Goal: Contribute content: Contribute content

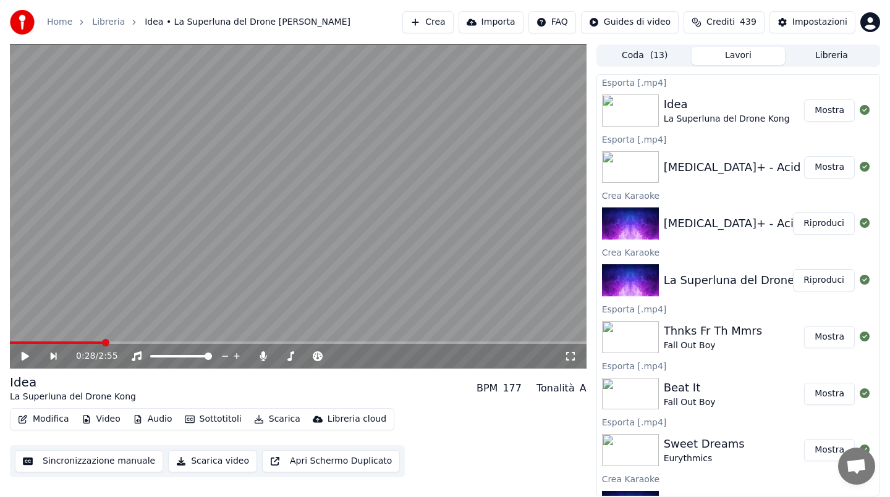
click at [427, 22] on button "Crea" at bounding box center [427, 22] width 51 height 22
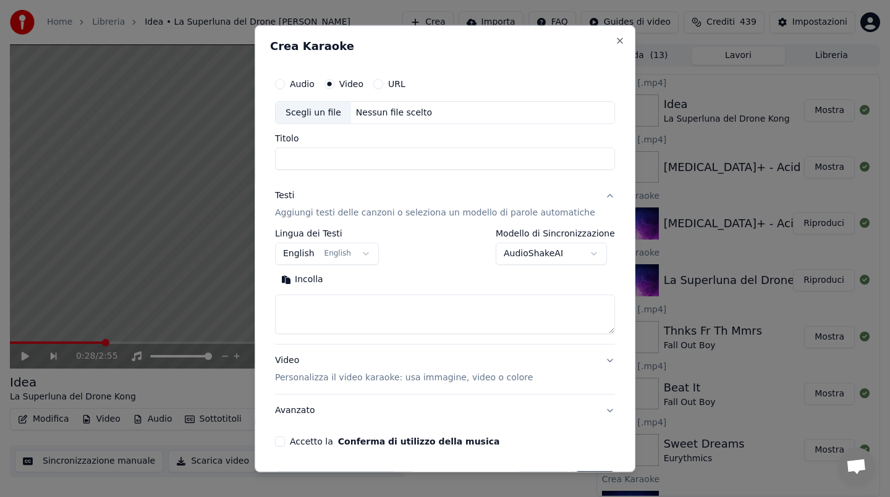
click at [419, 115] on div "Nessun file scelto" at bounding box center [394, 112] width 86 height 12
drag, startPoint x: 370, startPoint y: 159, endPoint x: 286, endPoint y: 161, distance: 83.4
click at [286, 161] on input "**********" at bounding box center [445, 159] width 340 height 22
type input "**********"
click at [464, 111] on div "/Volumes/Hd Trasf/Video ok/[PERSON_NAME] - Holiday (Clean) (Single).mp4" at bounding box center [456, 112] width 210 height 12
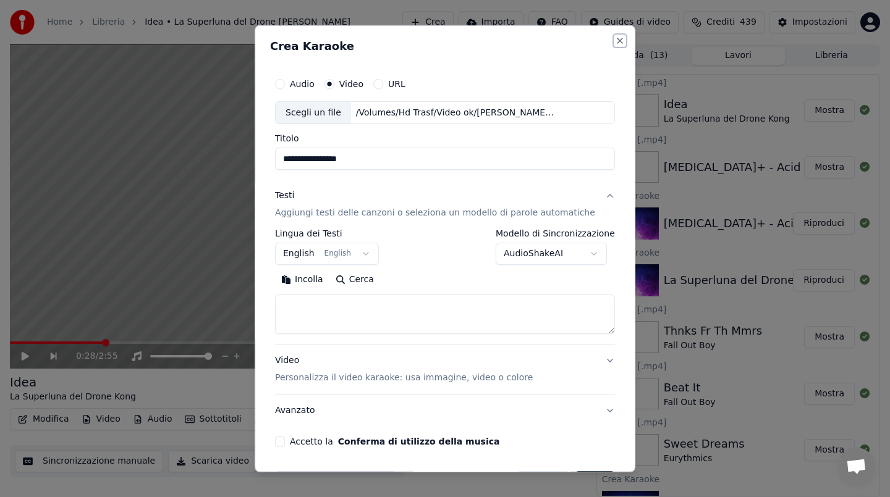
click at [615, 37] on button "Close" at bounding box center [620, 40] width 10 height 10
select select
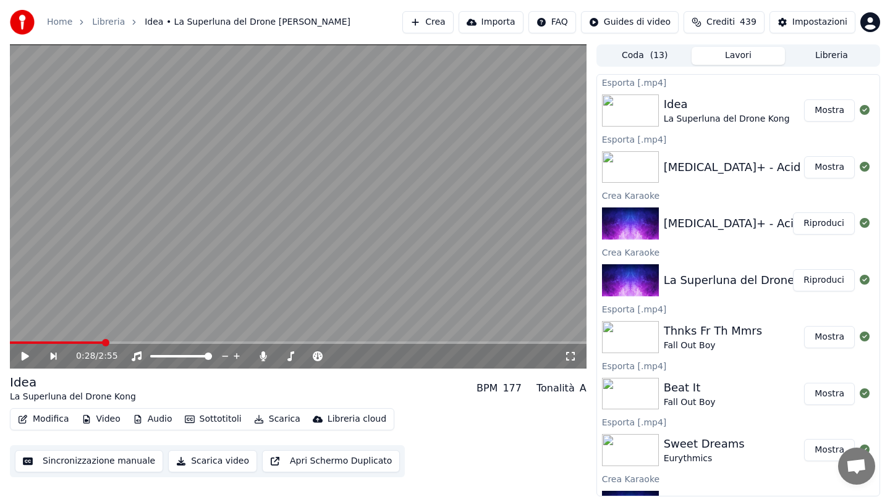
click at [444, 19] on button "Crea" at bounding box center [427, 22] width 51 height 22
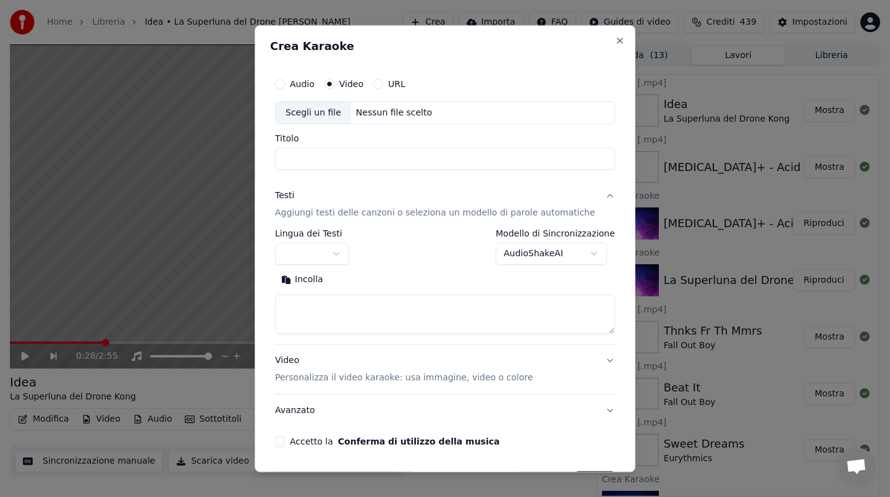
click at [412, 114] on div "Nessun file scelto" at bounding box center [394, 112] width 86 height 12
type input "**********"
drag, startPoint x: 371, startPoint y: 158, endPoint x: 271, endPoint y: 159, distance: 100.7
click at [271, 159] on div "**********" at bounding box center [445, 249] width 381 height 448
click at [312, 277] on button "Incolla" at bounding box center [302, 280] width 54 height 20
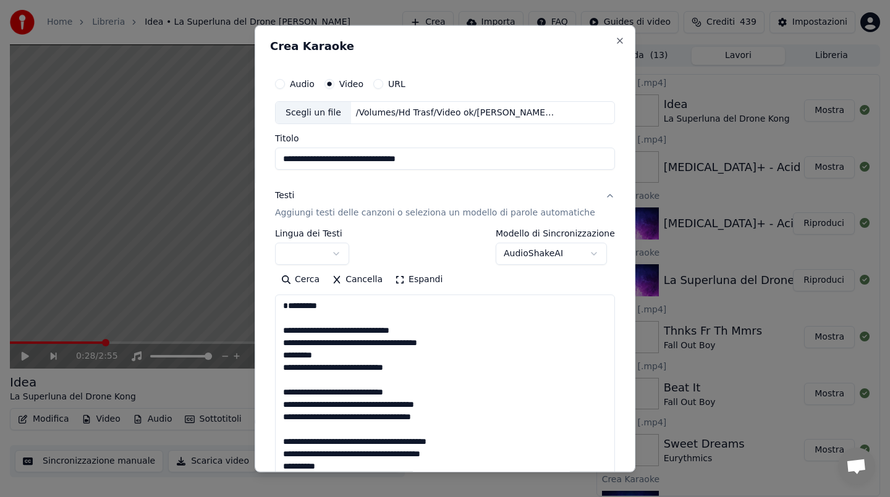
type textarea "**********"
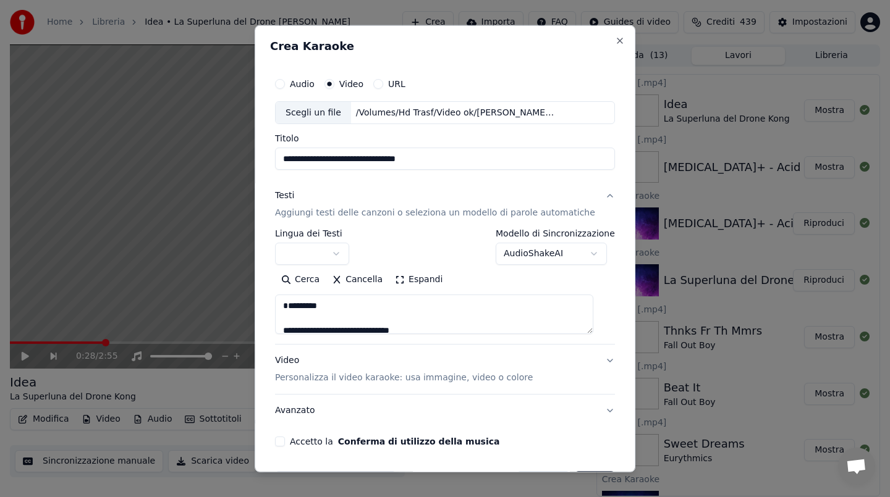
click at [285, 441] on button "Accetto la Conferma di utilizzo della musica" at bounding box center [280, 442] width 10 height 10
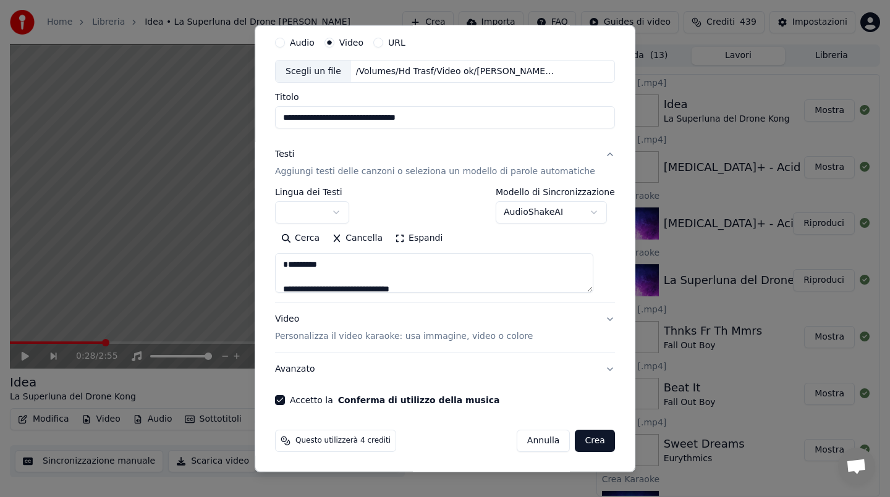
click at [575, 442] on button "Crea" at bounding box center [595, 441] width 40 height 22
select select "**"
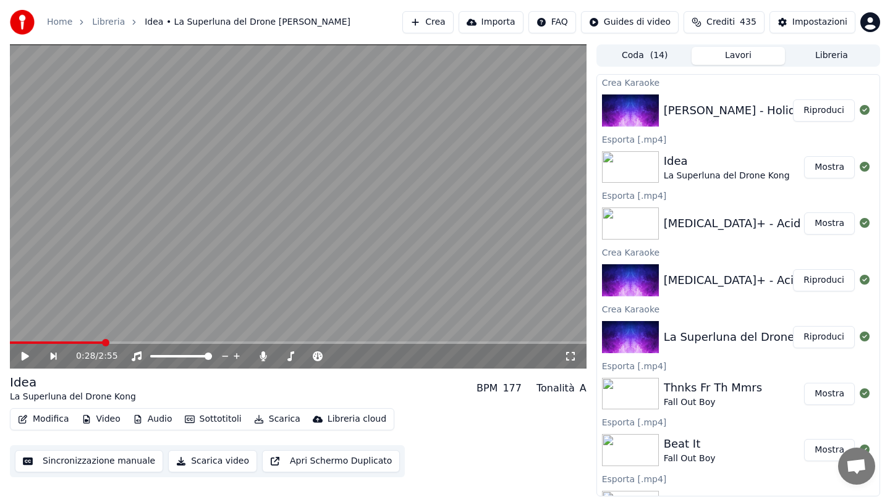
click at [825, 103] on button "Riproduci" at bounding box center [824, 110] width 62 height 22
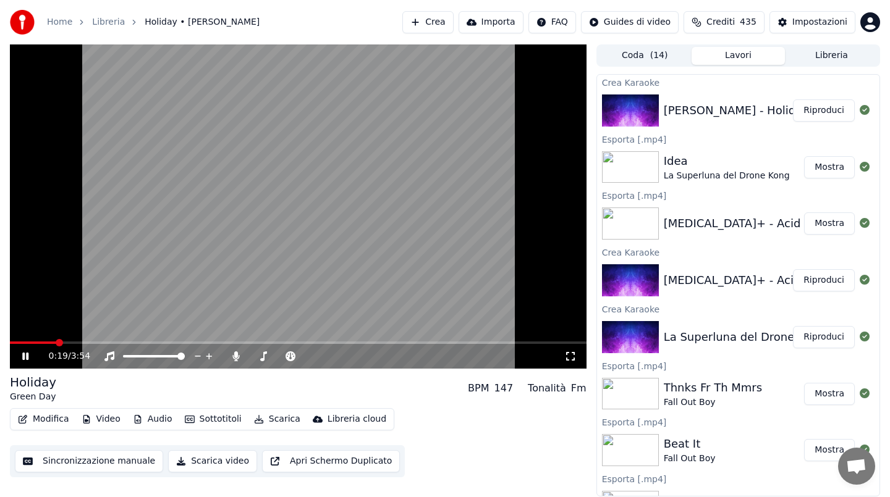
click at [56, 343] on span at bounding box center [298, 343] width 577 height 2
click at [245, 257] on video at bounding box center [298, 206] width 577 height 324
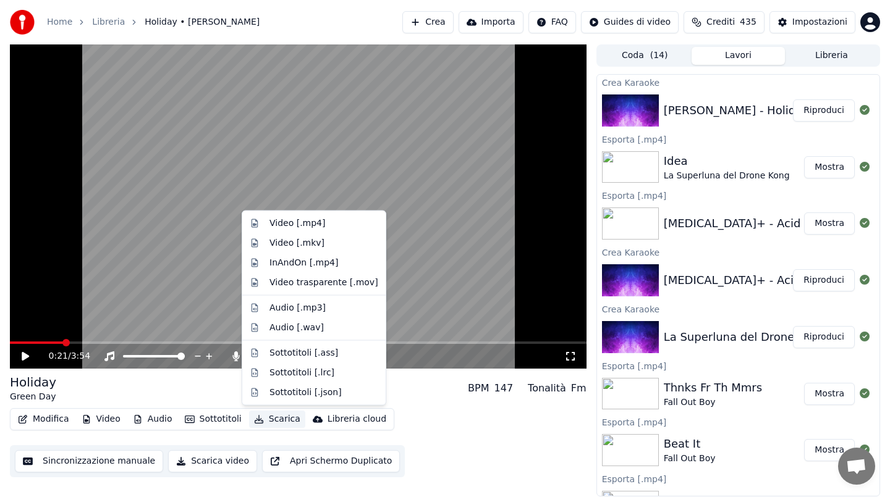
click at [268, 418] on button "Scarica" at bounding box center [277, 419] width 56 height 17
click at [297, 222] on div "Video [.mp4]" at bounding box center [297, 224] width 56 height 12
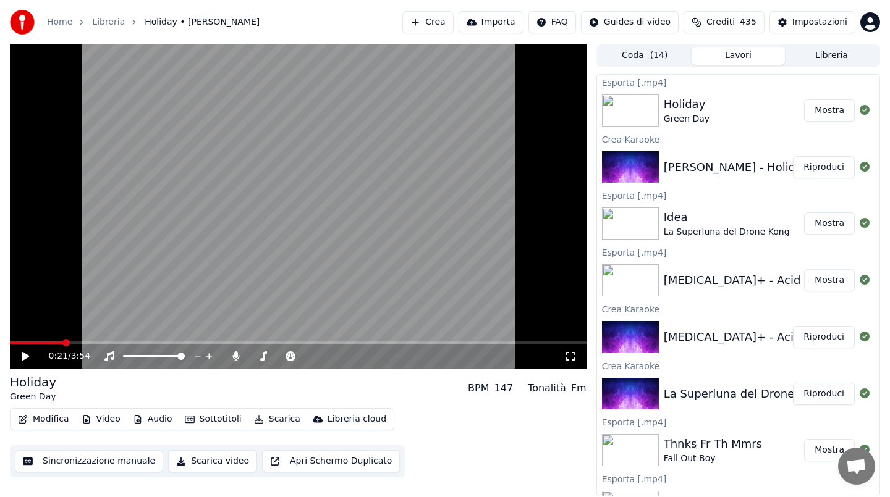
click at [436, 23] on button "Crea" at bounding box center [427, 22] width 51 height 22
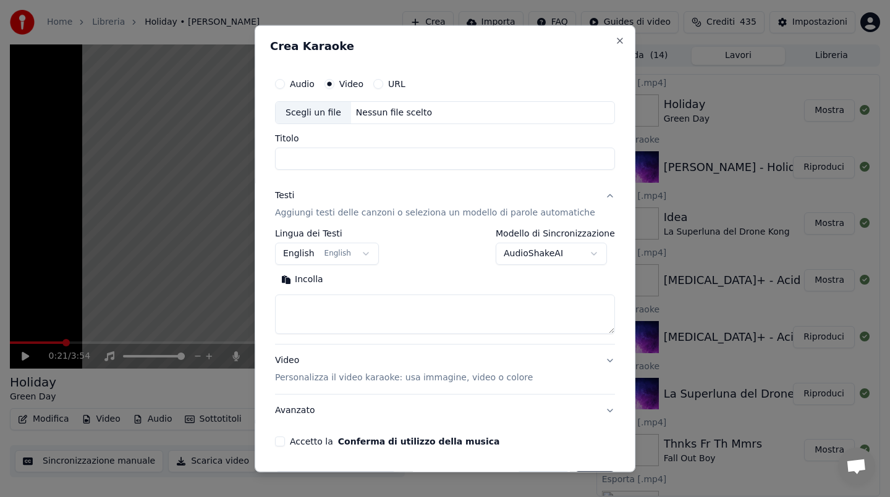
click at [391, 111] on div "Nessun file scelto" at bounding box center [394, 112] width 86 height 12
type input "**********"
drag, startPoint x: 388, startPoint y: 161, endPoint x: 266, endPoint y: 158, distance: 122.4
click at [266, 158] on div "**********" at bounding box center [445, 249] width 381 height 448
click at [310, 284] on button "Incolla" at bounding box center [302, 280] width 54 height 20
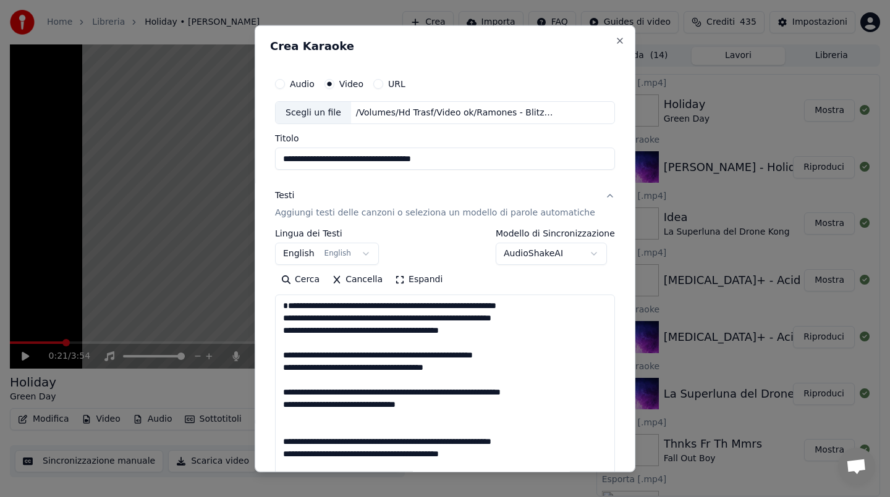
type textarea "**********"
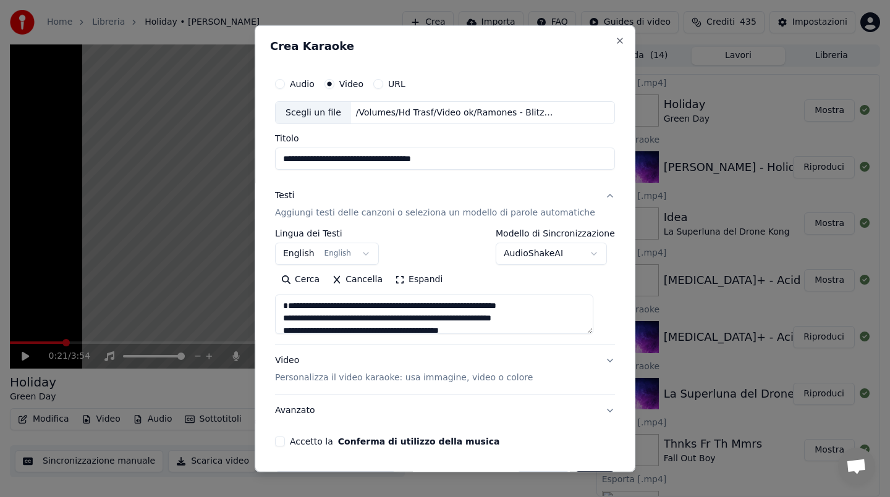
click at [285, 439] on button "Accetto la Conferma di utilizzo della musica" at bounding box center [280, 442] width 10 height 10
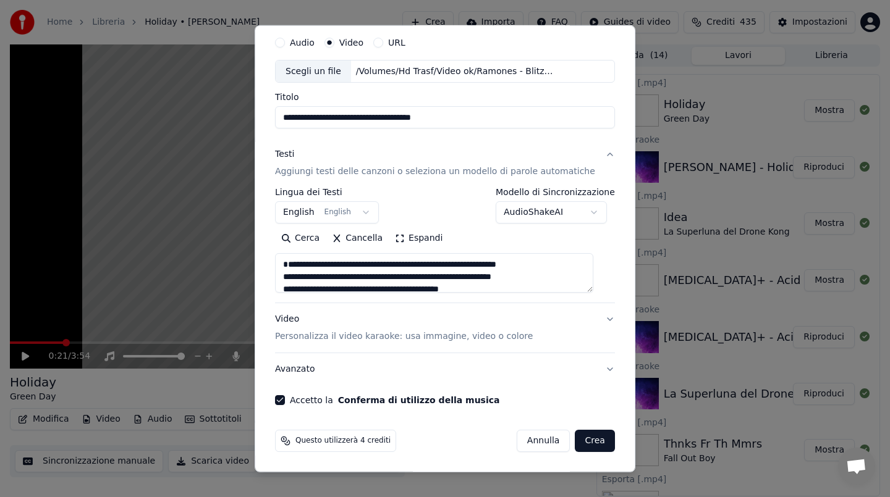
click at [575, 436] on button "Crea" at bounding box center [595, 441] width 40 height 22
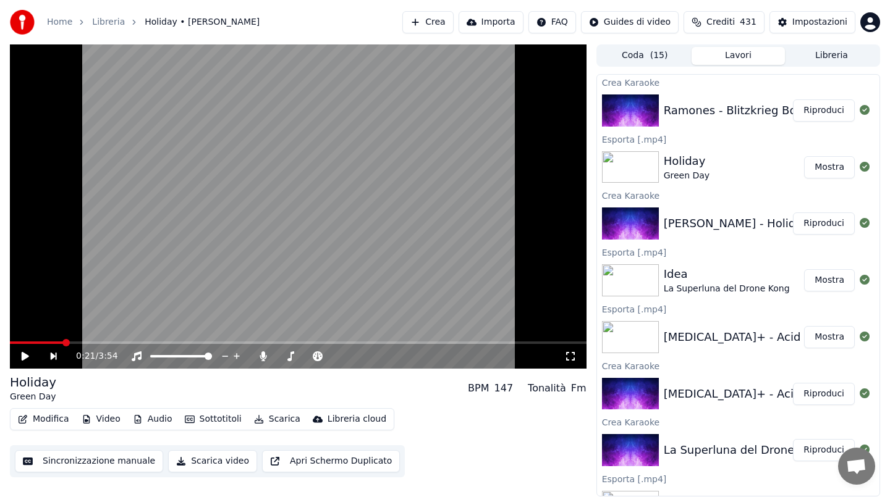
click at [799, 106] on button "Riproduci" at bounding box center [824, 110] width 62 height 22
click at [793, 99] on button "Riproduci" at bounding box center [824, 110] width 62 height 22
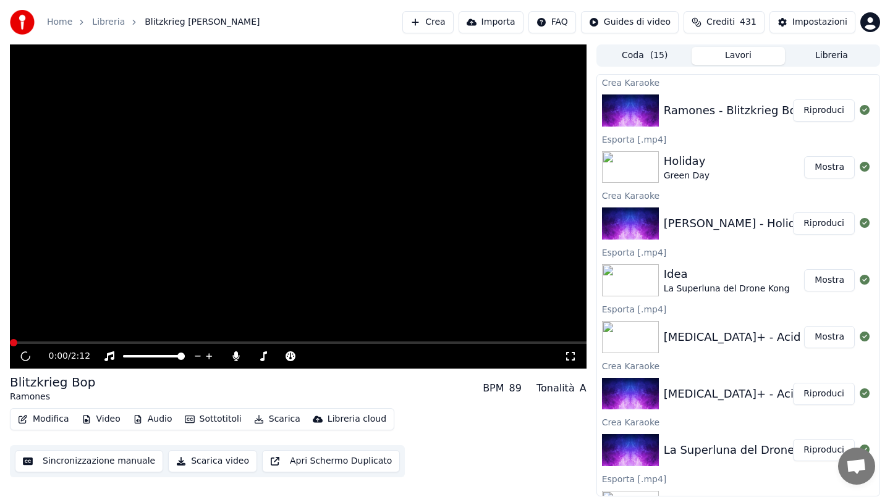
click at [265, 421] on button "Scarica" at bounding box center [277, 419] width 56 height 17
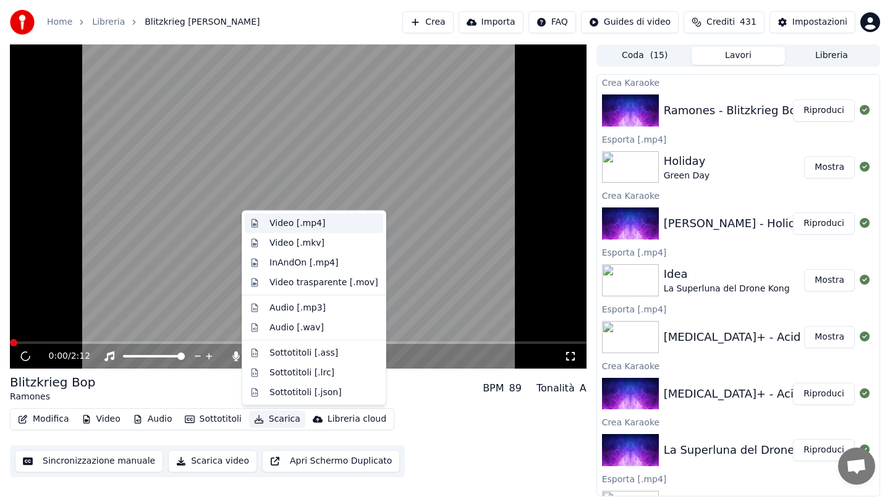
click at [310, 219] on div "Video [.mp4]" at bounding box center [297, 224] width 56 height 12
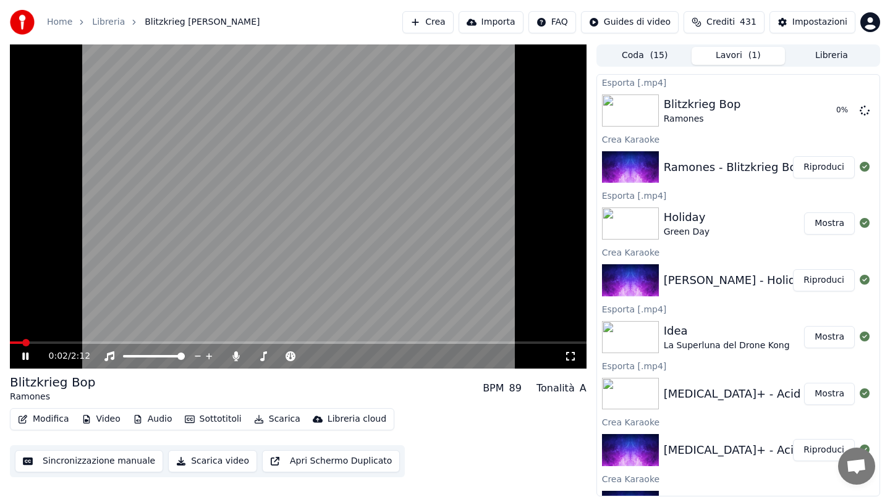
click at [311, 219] on video at bounding box center [298, 206] width 577 height 324
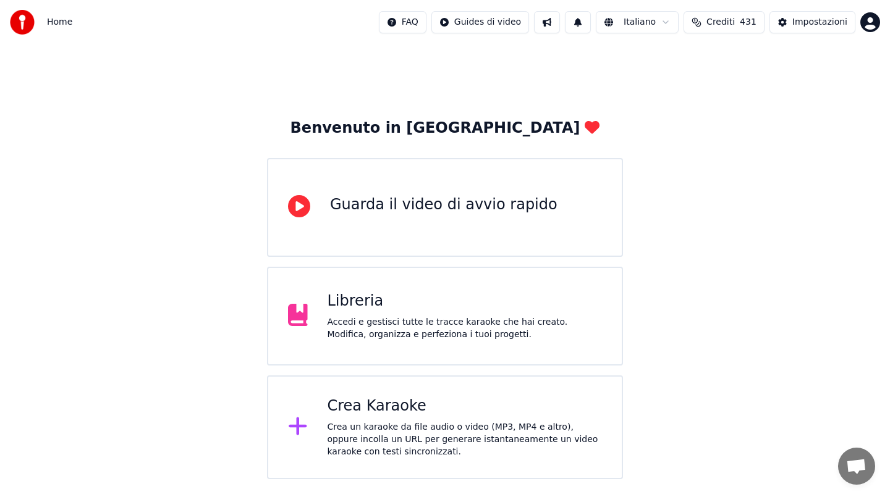
click at [413, 436] on div "Crea un karaoke da file audio o video (MP3, MP4 e altro), oppure incolla un URL…" at bounding box center [464, 439] width 275 height 37
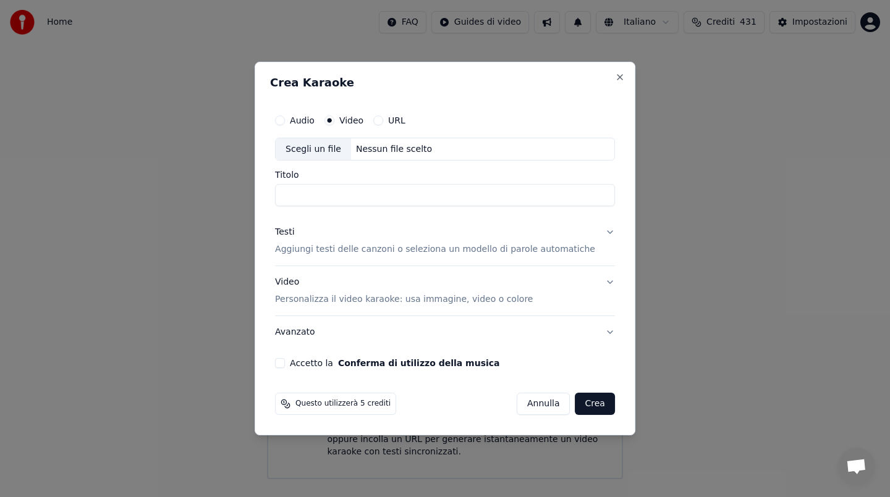
click at [396, 149] on div "Nessun file scelto" at bounding box center [394, 149] width 86 height 12
type input "**********"
click at [294, 232] on div "Testi" at bounding box center [284, 233] width 19 height 12
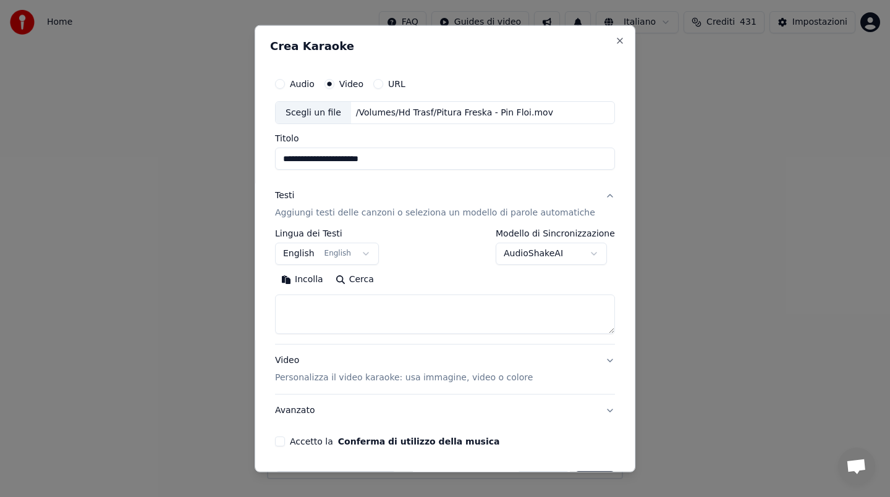
click at [301, 282] on button "Incolla" at bounding box center [302, 280] width 54 height 20
type textarea "**********"
click at [285, 442] on button "Accetto la Conferma di utilizzo della musica" at bounding box center [280, 442] width 10 height 10
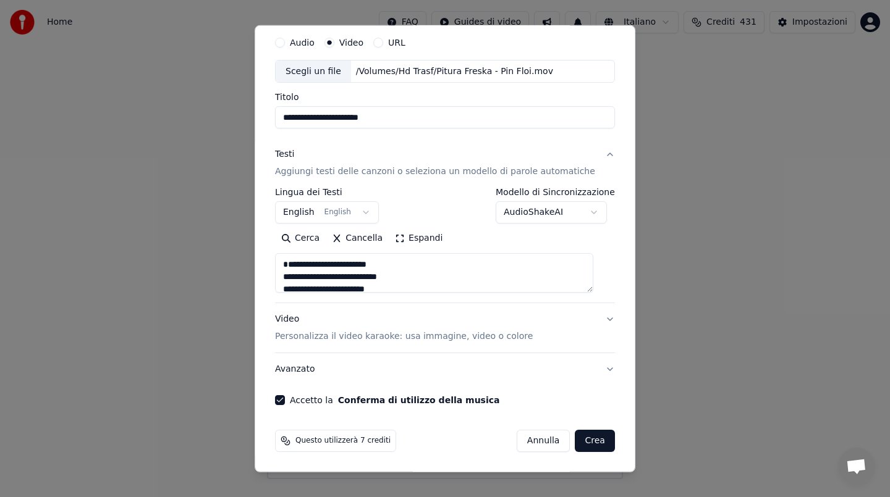
click at [585, 439] on button "Crea" at bounding box center [595, 441] width 40 height 22
select select "**"
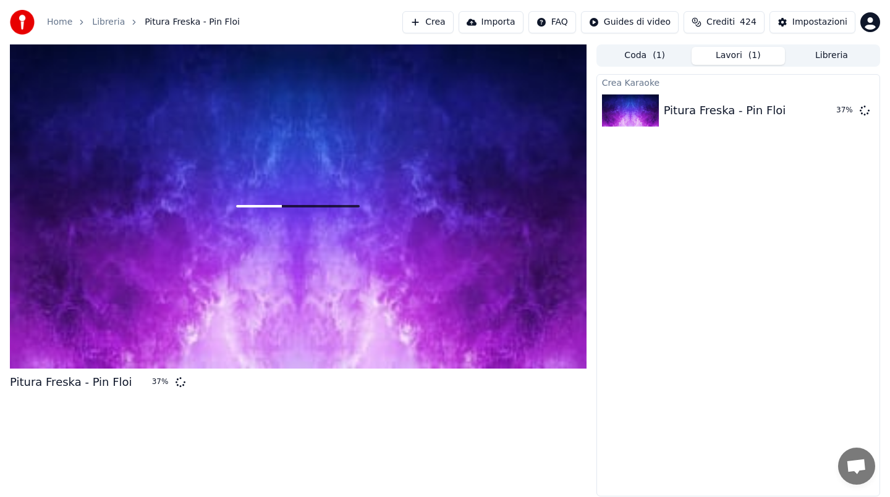
click at [738, 23] on button "Crediti 424" at bounding box center [723, 22] width 81 height 22
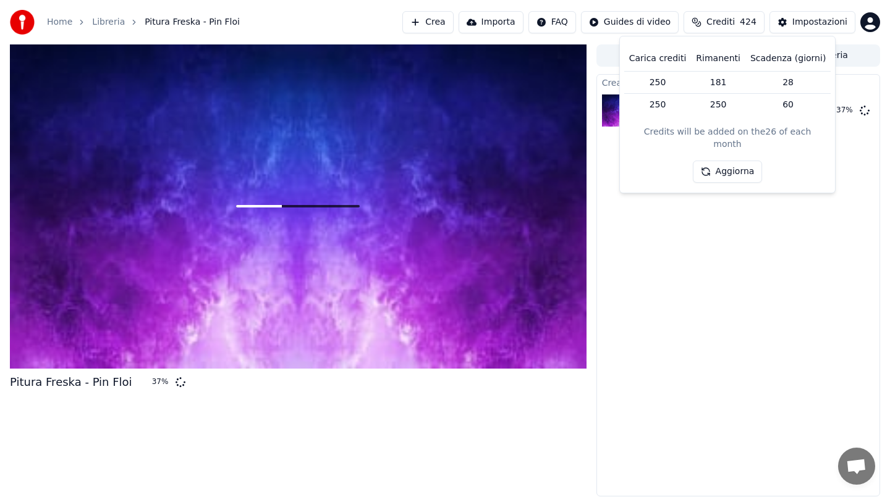
click at [739, 23] on button "Crediti 424" at bounding box center [723, 22] width 81 height 22
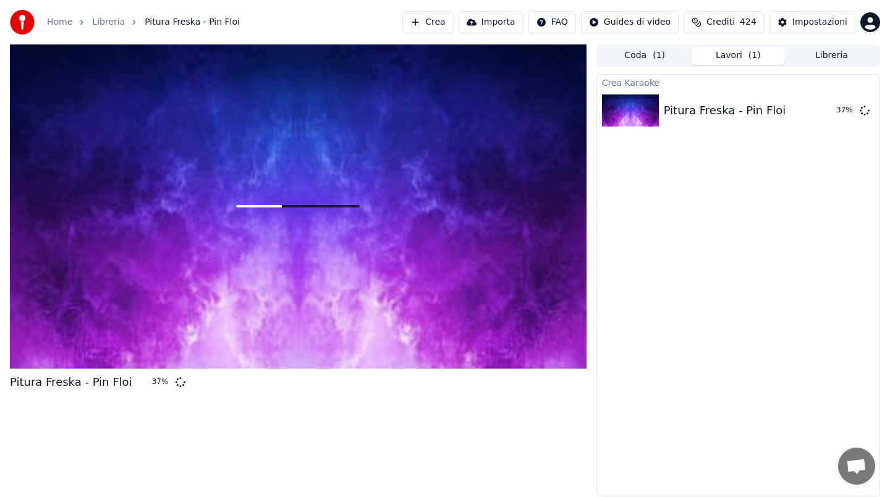
click at [739, 23] on button "Crediti 424" at bounding box center [723, 22] width 81 height 22
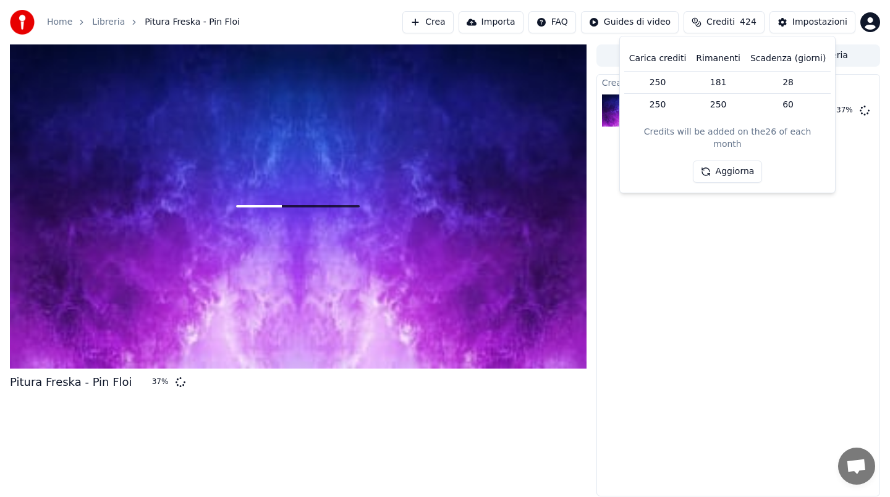
click at [739, 23] on button "Crediti 424" at bounding box center [723, 22] width 81 height 22
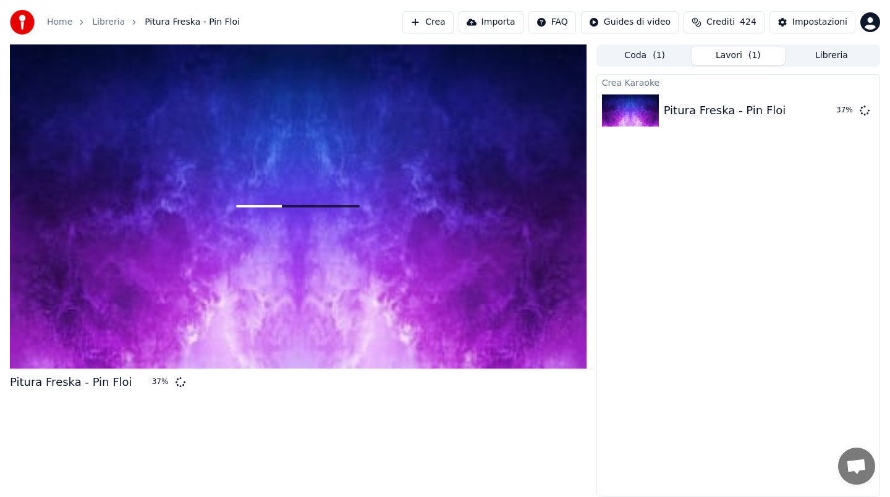
click at [739, 23] on button "Crediti 424" at bounding box center [723, 22] width 81 height 22
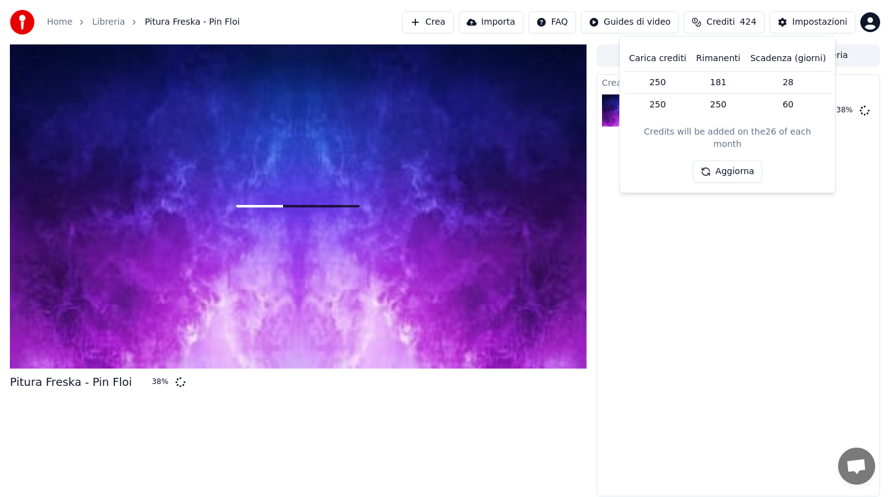
click at [739, 23] on button "Crediti 424" at bounding box center [723, 22] width 81 height 22
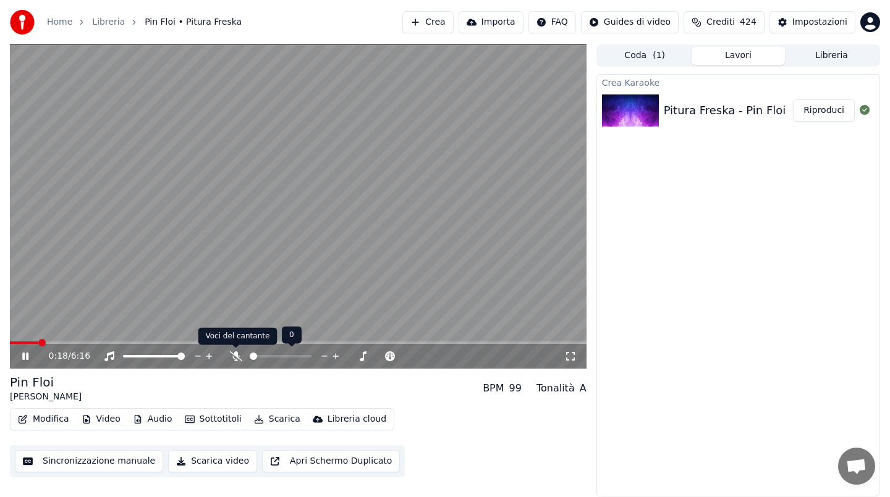
click at [239, 358] on icon at bounding box center [236, 357] width 12 height 10
click at [61, 342] on span at bounding box center [298, 343] width 577 height 2
click at [75, 342] on span at bounding box center [298, 343] width 577 height 2
click at [85, 340] on video at bounding box center [298, 206] width 577 height 324
click at [90, 342] on span at bounding box center [298, 343] width 577 height 2
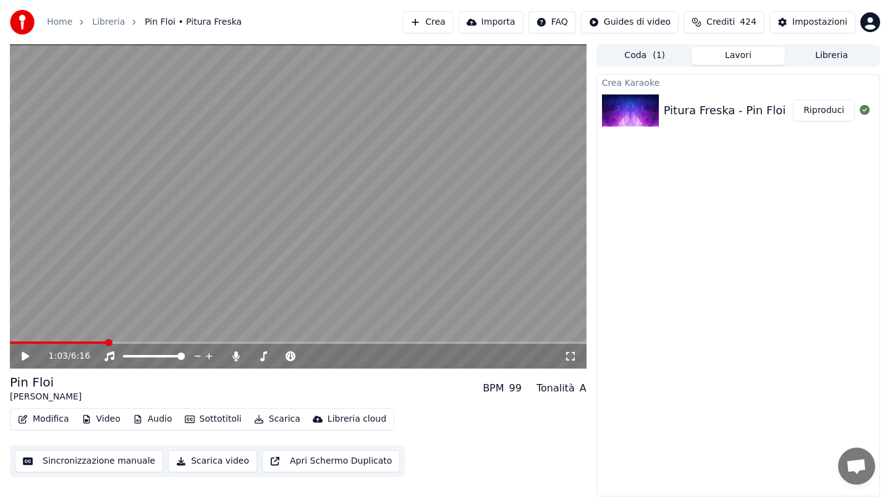
click at [105, 342] on span at bounding box center [298, 343] width 577 height 2
click at [106, 342] on span at bounding box center [108, 342] width 7 height 7
click at [98, 344] on span at bounding box center [58, 343] width 96 height 2
click at [92, 342] on span at bounding box center [51, 343] width 83 height 2
click at [26, 361] on div "0:54 / 6:16" at bounding box center [298, 356] width 567 height 12
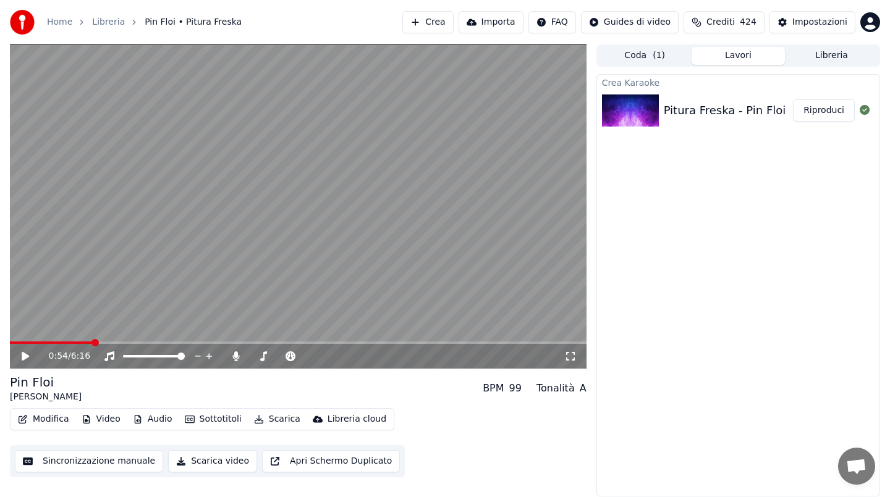
click at [27, 357] on icon at bounding box center [25, 356] width 7 height 9
click at [130, 342] on span at bounding box center [298, 343] width 577 height 2
click at [163, 342] on span at bounding box center [298, 343] width 577 height 2
click at [114, 342] on span at bounding box center [86, 343] width 153 height 2
click at [96, 343] on span at bounding box center [53, 343] width 86 height 2
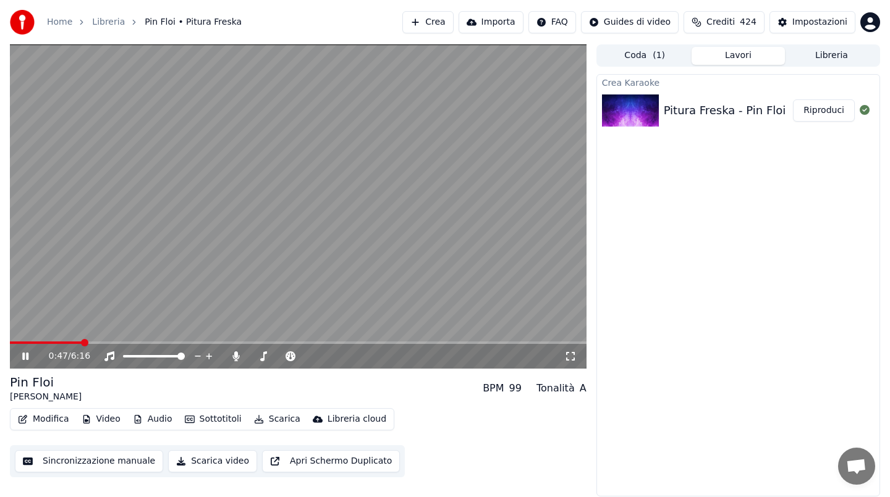
click at [81, 342] on span at bounding box center [46, 343] width 72 height 2
click at [72, 342] on span at bounding box center [47, 343] width 75 height 2
click at [66, 340] on video at bounding box center [298, 206] width 577 height 324
click at [63, 343] on span at bounding box center [37, 343] width 54 height 2
click at [14, 358] on div "0:35 / 6:16" at bounding box center [298, 356] width 577 height 25
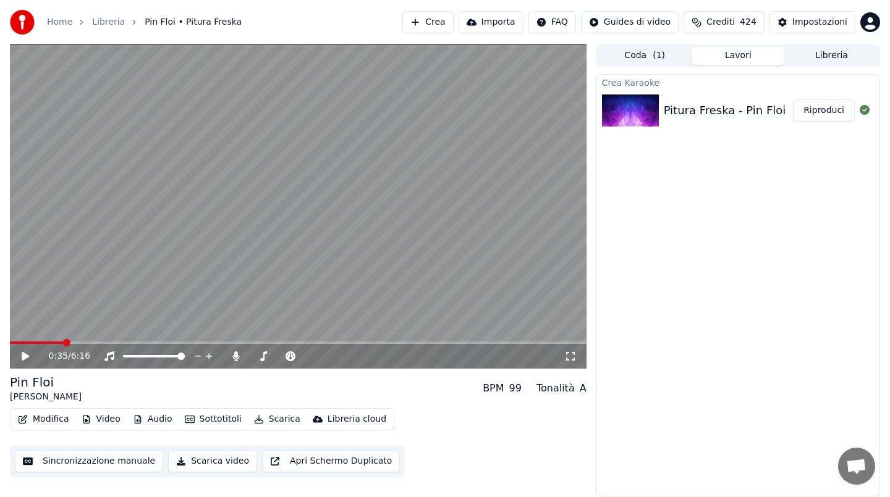
click at [19, 357] on div "0:35 / 6:16" at bounding box center [298, 356] width 567 height 12
click at [23, 358] on icon at bounding box center [25, 356] width 7 height 9
click at [276, 216] on video at bounding box center [298, 206] width 577 height 324
click at [48, 420] on button "Modifica" at bounding box center [43, 419] width 61 height 17
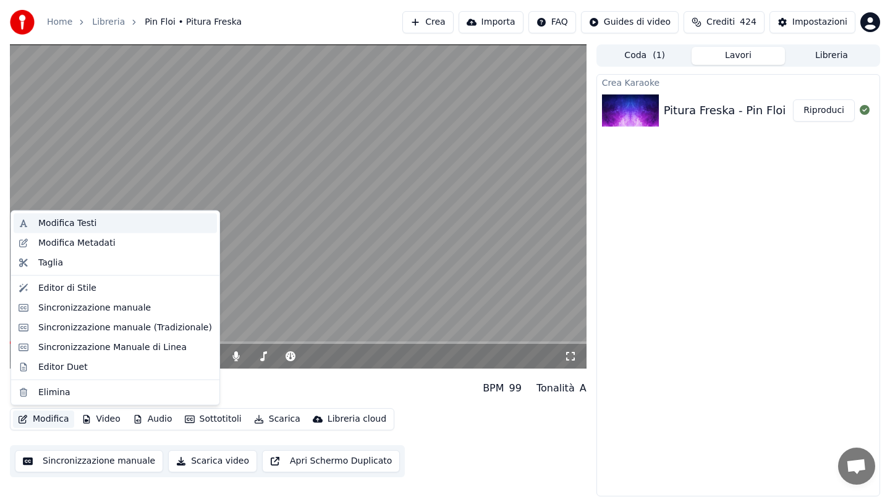
click at [64, 229] on div "Modifica Testi" at bounding box center [67, 224] width 58 height 12
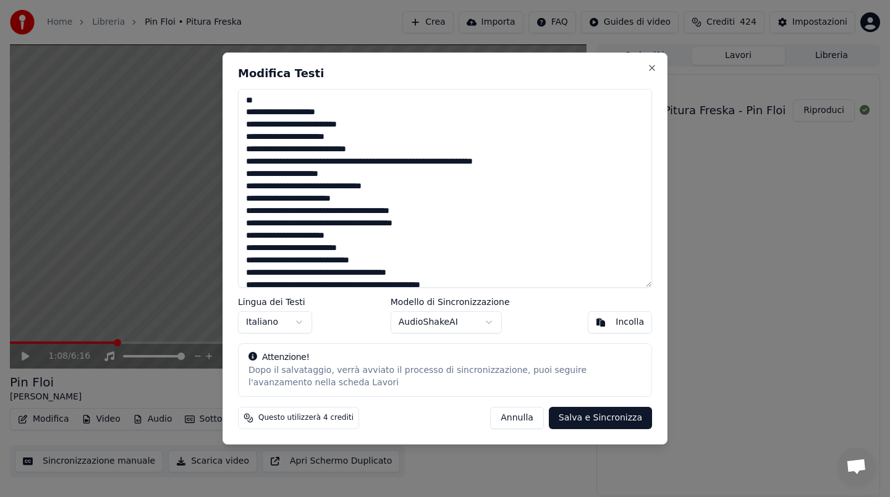
click at [518, 413] on button "Annulla" at bounding box center [517, 418] width 54 height 22
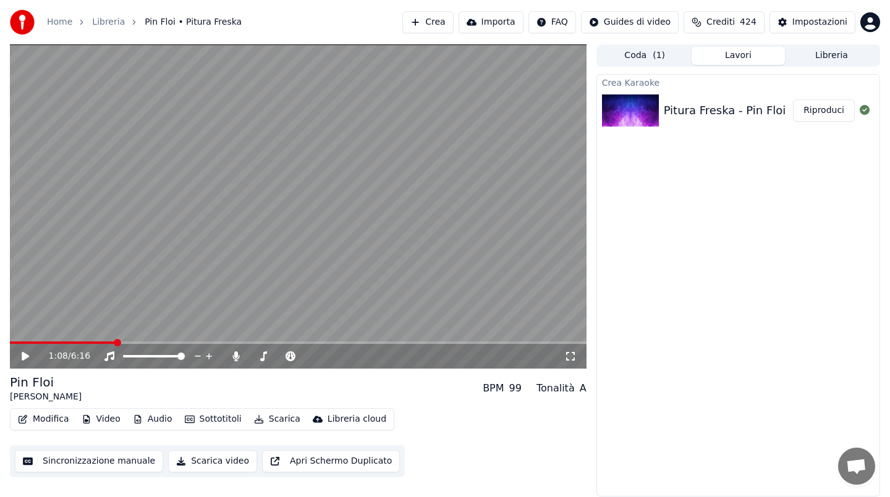
click at [22, 355] on icon at bounding box center [25, 356] width 7 height 9
click at [43, 428] on div "Modifica Video Audio Sottotitoli Scarica Libreria cloud" at bounding box center [202, 419] width 384 height 22
click at [42, 422] on button "Modifica" at bounding box center [43, 419] width 61 height 17
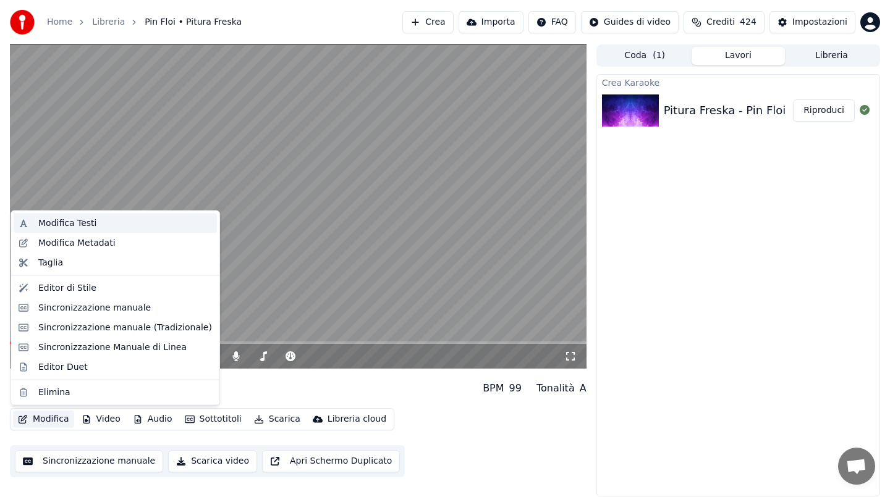
click at [72, 224] on div "Modifica Testi" at bounding box center [67, 224] width 58 height 12
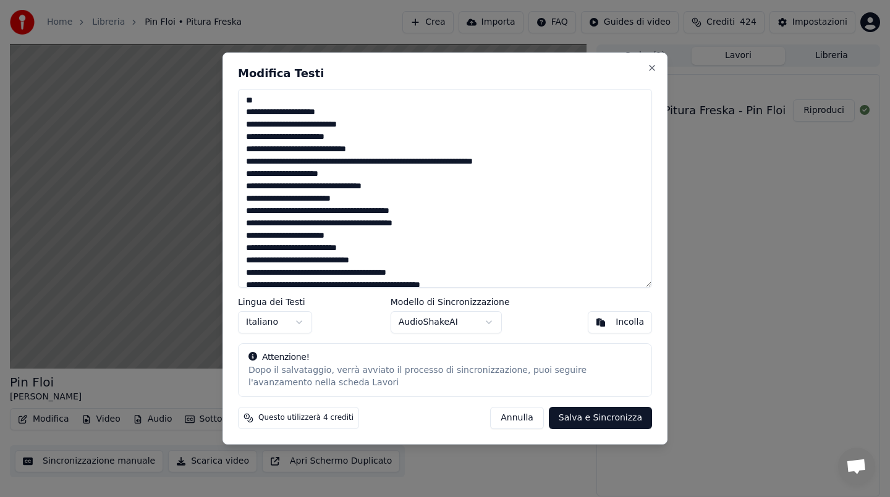
drag, startPoint x: 258, startPoint y: 103, endPoint x: 372, endPoint y: 121, distance: 115.8
click at [372, 121] on textarea at bounding box center [445, 188] width 414 height 199
click at [363, 122] on textarea at bounding box center [445, 188] width 414 height 199
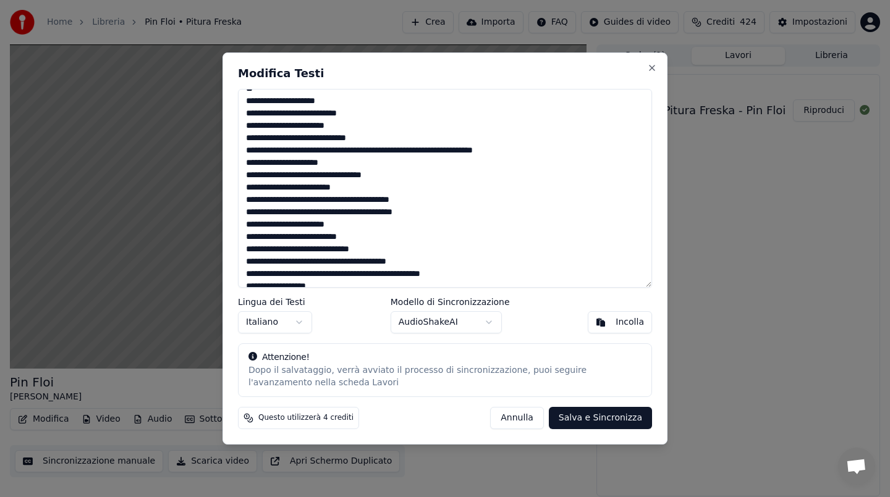
scroll to position [56, 0]
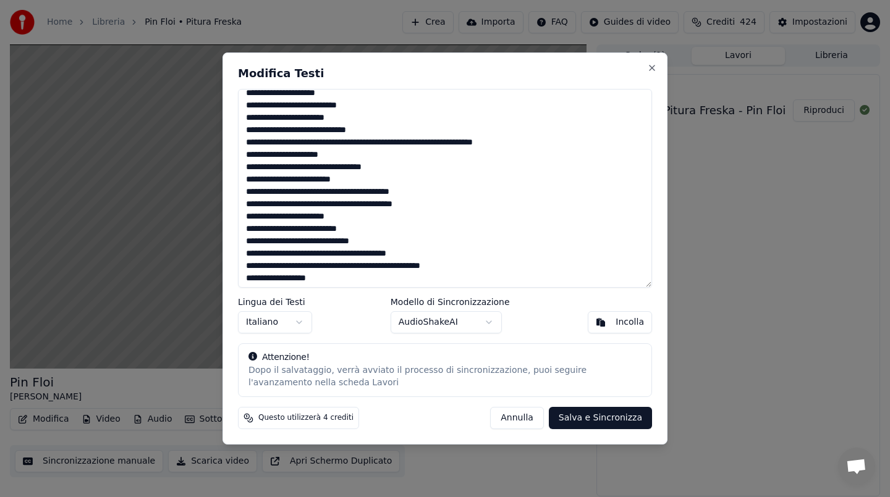
drag, startPoint x: 247, startPoint y: 216, endPoint x: 364, endPoint y: 232, distance: 118.4
click at [364, 232] on textarea at bounding box center [445, 188] width 414 height 199
click at [361, 229] on textarea at bounding box center [445, 188] width 414 height 199
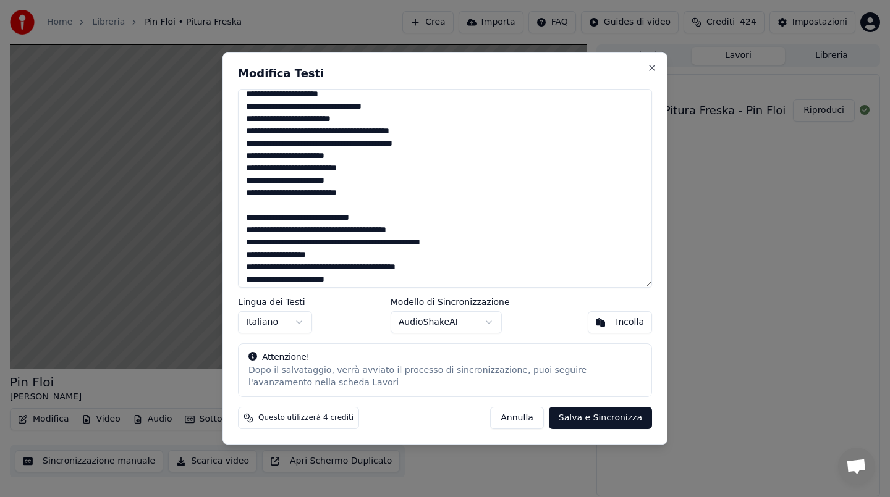
scroll to position [125, 0]
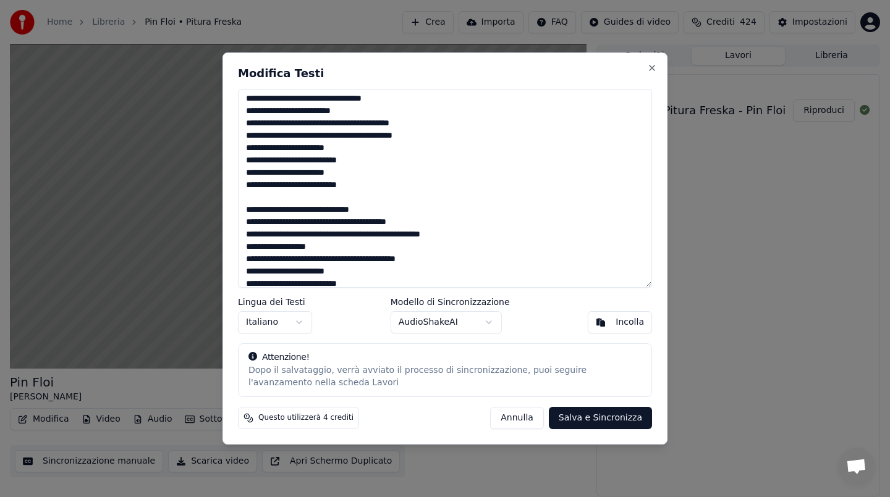
click at [269, 225] on textarea at bounding box center [445, 188] width 414 height 199
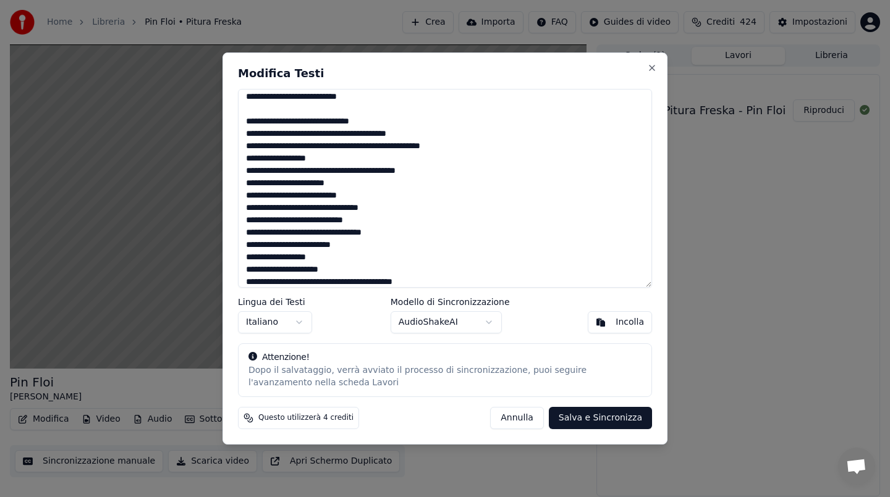
scroll to position [221, 0]
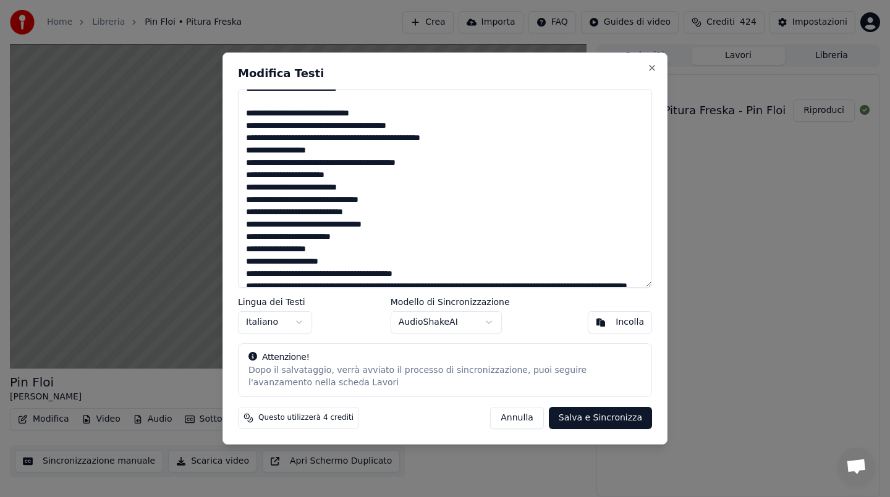
click at [371, 189] on textarea at bounding box center [445, 188] width 414 height 199
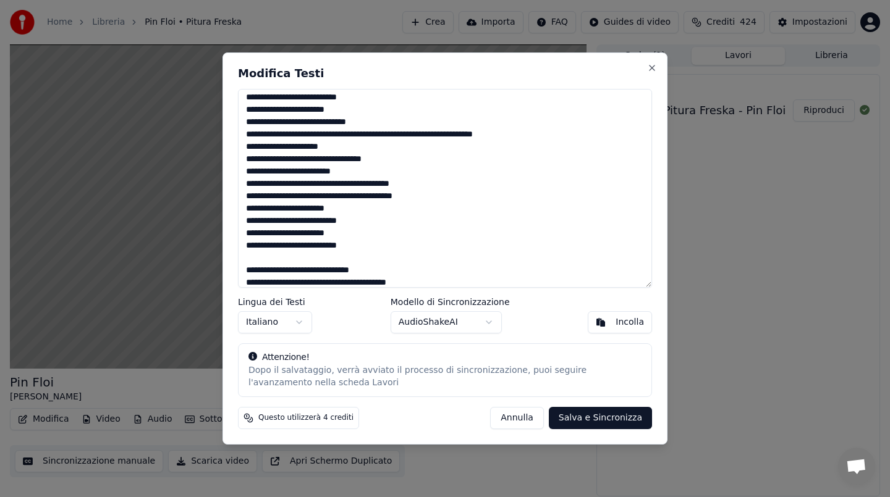
scroll to position [72, 0]
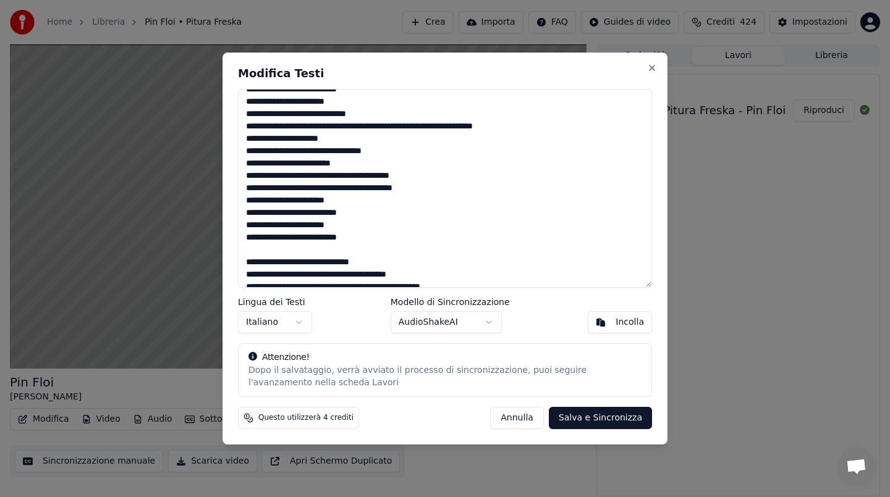
click at [367, 237] on textarea at bounding box center [445, 188] width 414 height 199
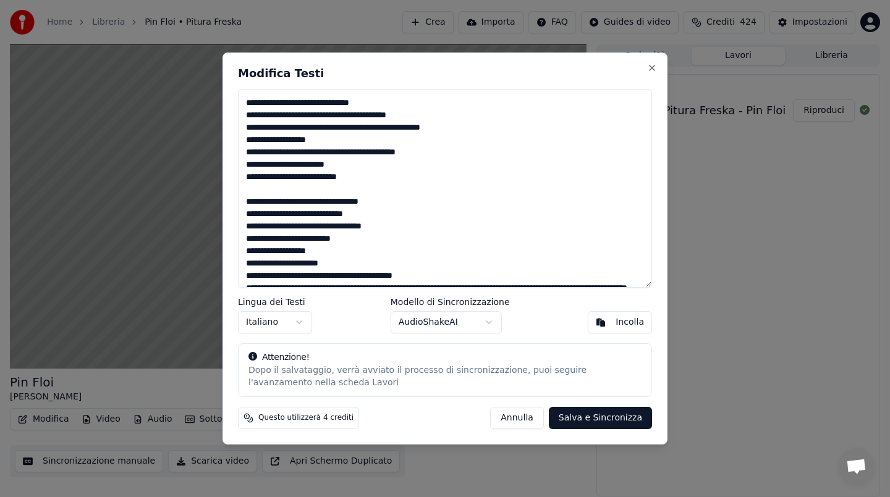
scroll to position [240, 0]
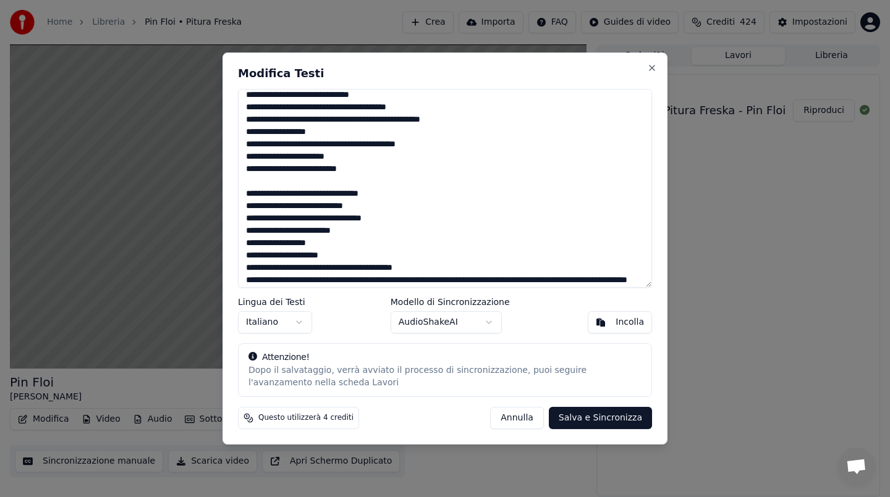
click at [369, 174] on textarea at bounding box center [445, 188] width 414 height 199
drag, startPoint x: 245, startPoint y: 155, endPoint x: 367, endPoint y: 170, distance: 122.6
click at [367, 170] on textarea at bounding box center [445, 188] width 414 height 199
click at [365, 169] on textarea at bounding box center [445, 188] width 414 height 199
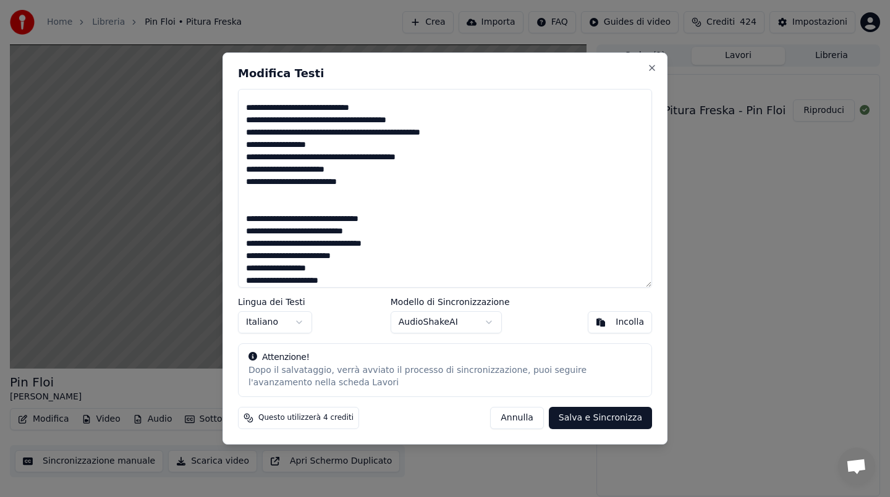
scroll to position [219, 0]
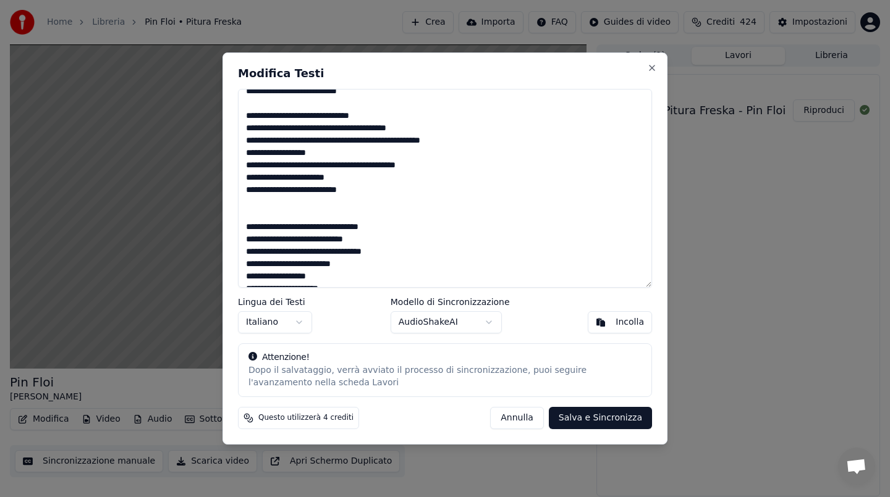
click at [373, 191] on textarea at bounding box center [445, 188] width 414 height 199
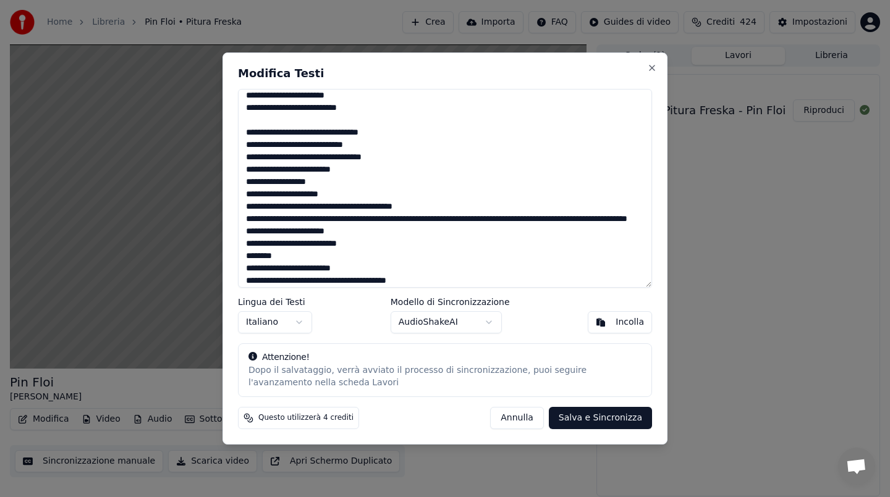
scroll to position [334, 0]
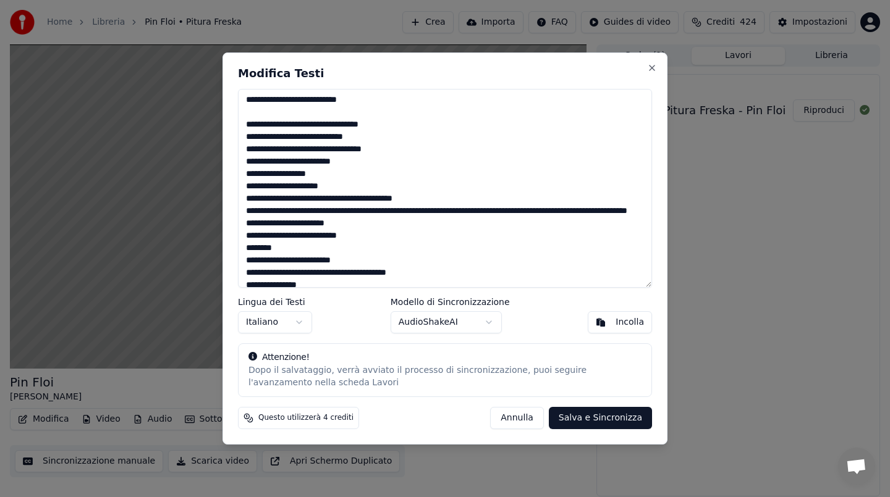
click at [361, 163] on textarea at bounding box center [445, 188] width 414 height 199
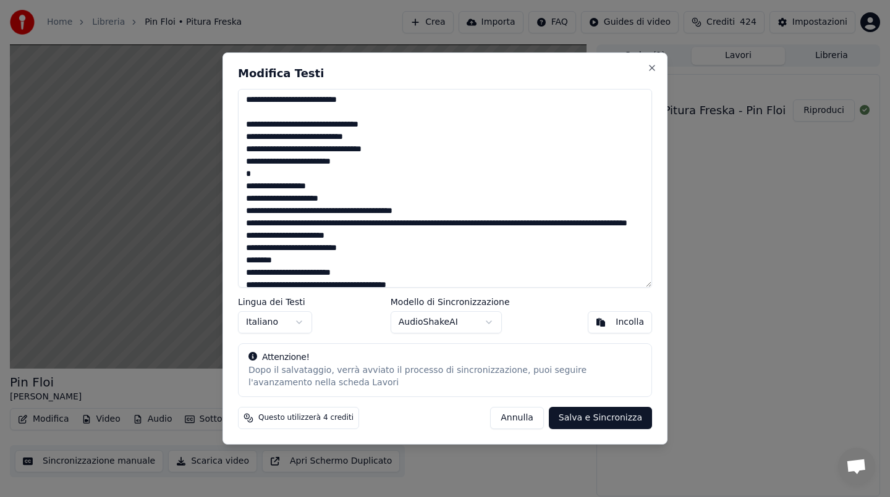
click at [436, 224] on textarea at bounding box center [445, 188] width 414 height 199
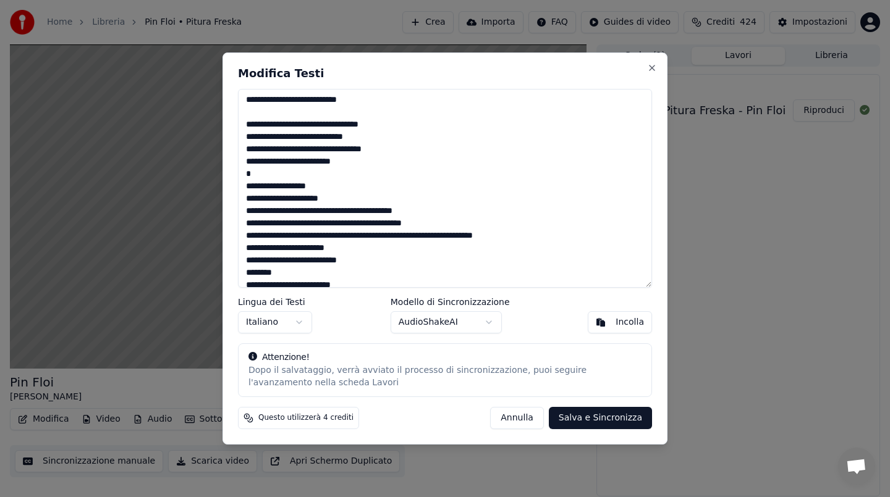
click at [322, 237] on textarea at bounding box center [445, 188] width 414 height 199
click at [370, 264] on textarea at bounding box center [445, 188] width 414 height 199
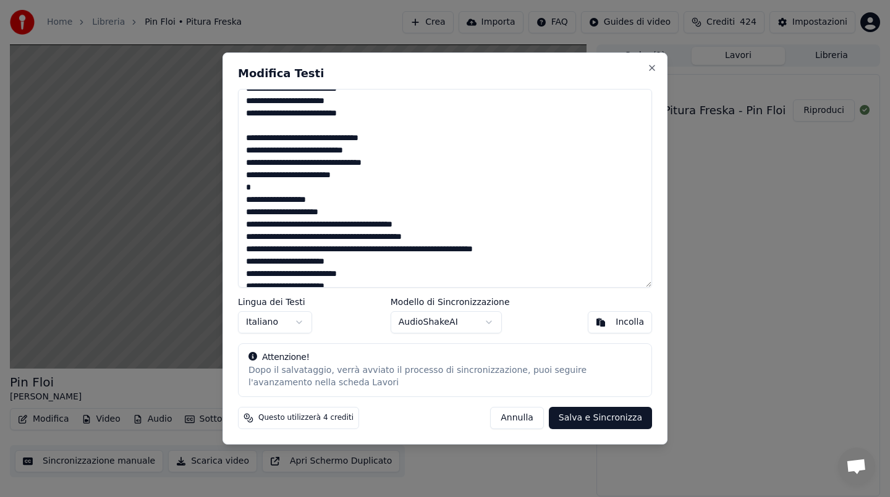
scroll to position [327, 0]
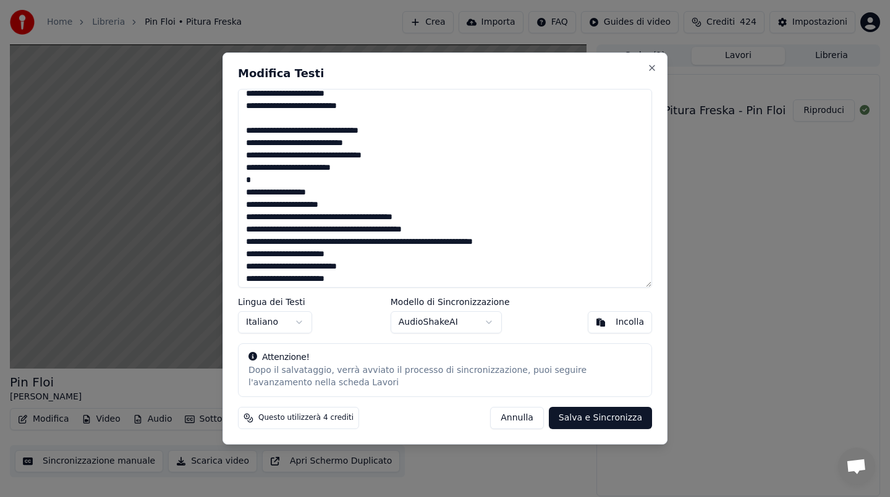
click at [358, 217] on textarea at bounding box center [445, 188] width 414 height 199
click at [400, 221] on textarea at bounding box center [445, 188] width 414 height 199
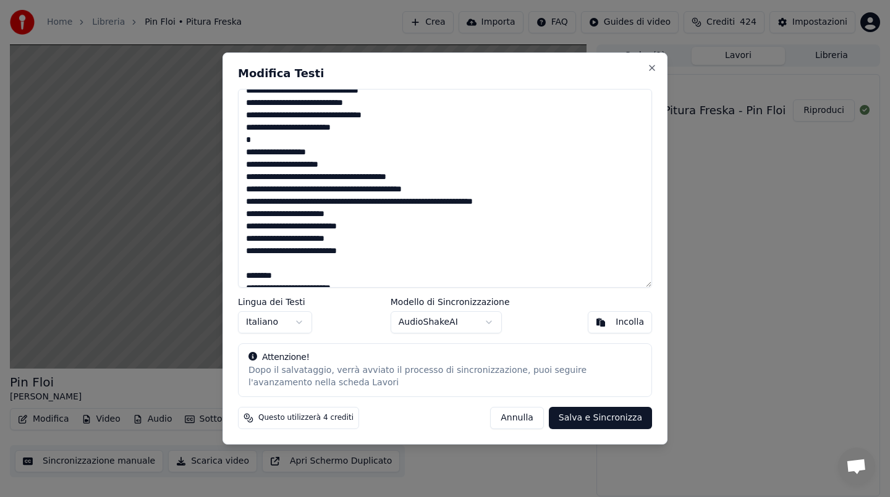
scroll to position [502, 0]
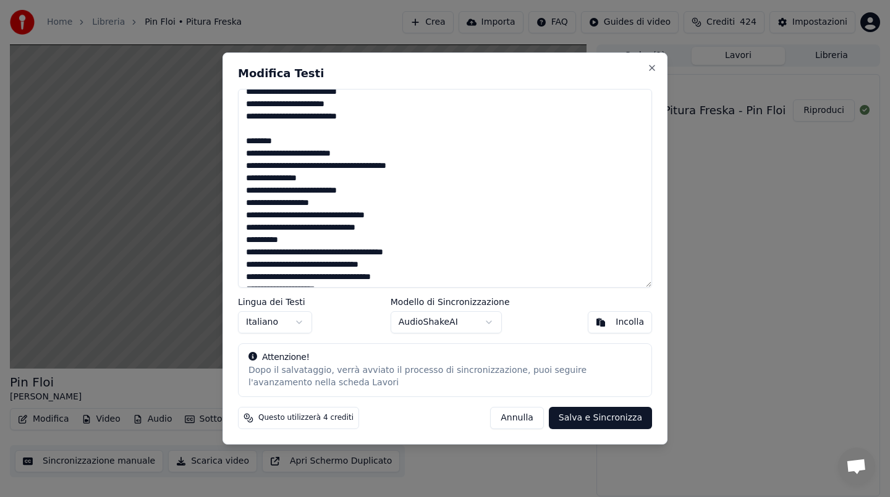
click at [327, 180] on textarea at bounding box center [445, 188] width 414 height 199
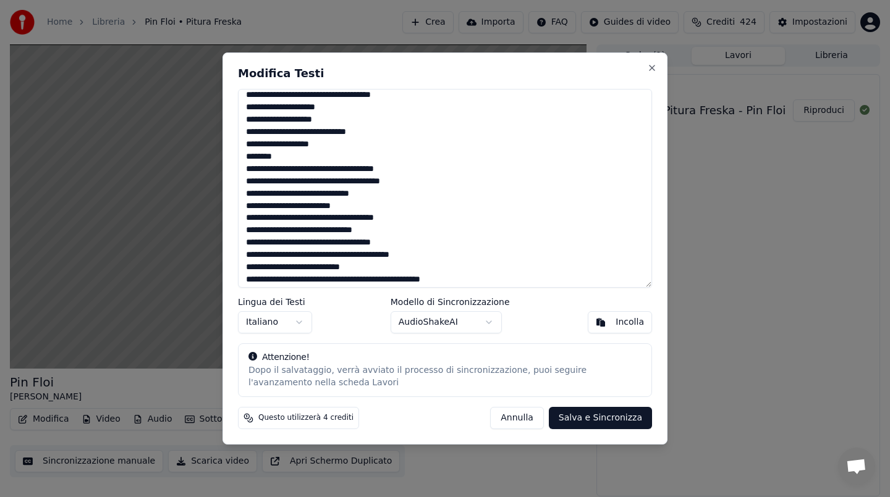
scroll to position [693, 0]
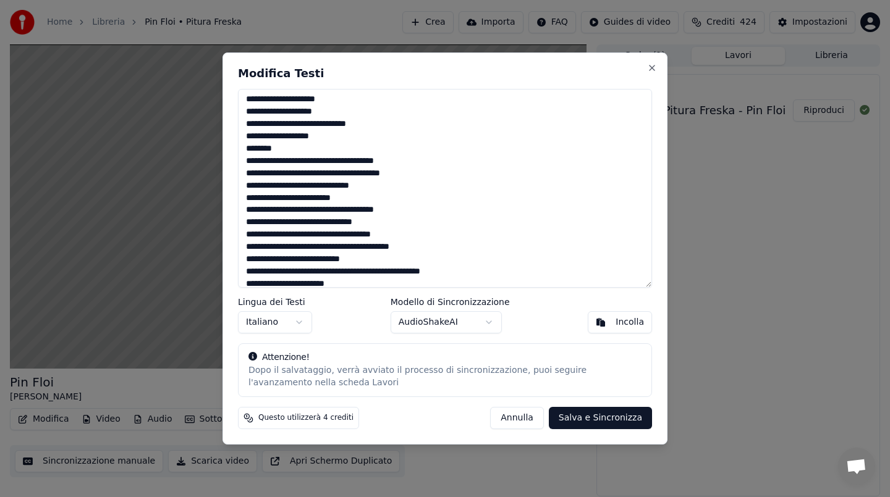
click at [276, 197] on textarea at bounding box center [445, 188] width 414 height 199
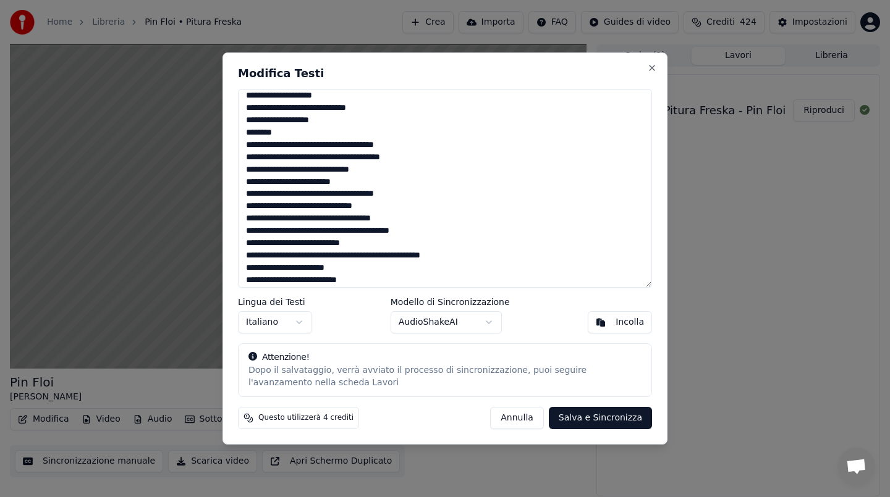
scroll to position [714, 0]
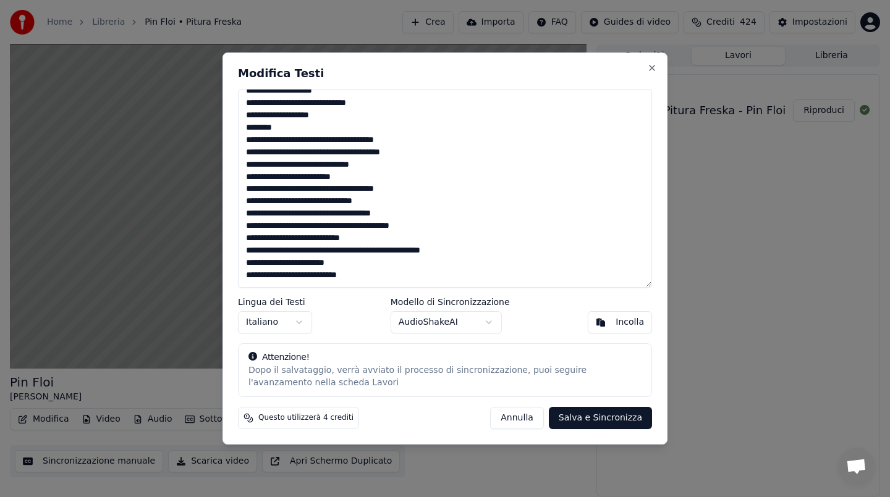
click at [397, 274] on textarea at bounding box center [445, 188] width 414 height 199
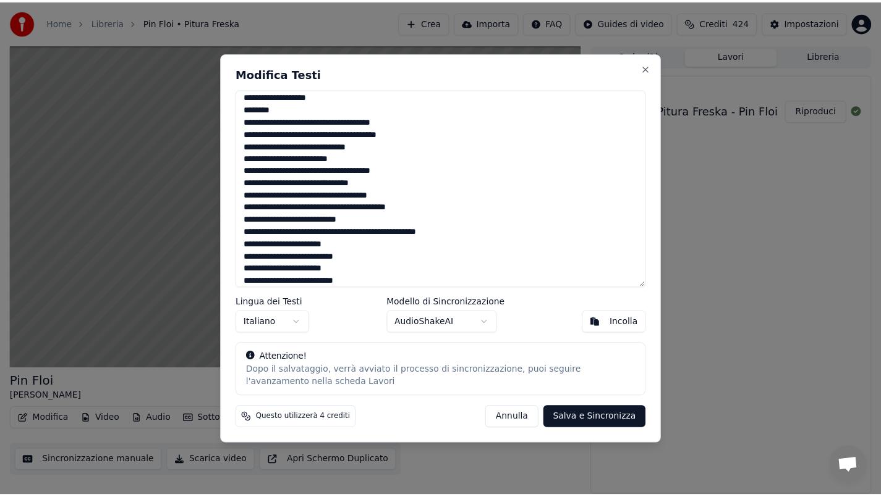
scroll to position [738, 0]
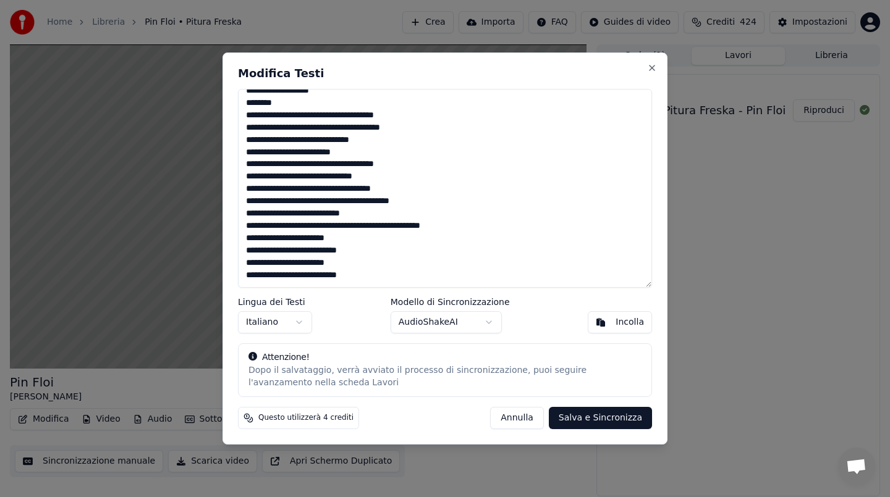
type textarea "**********"
click at [620, 419] on button "Salva e Sincronizza" at bounding box center [600, 418] width 103 height 22
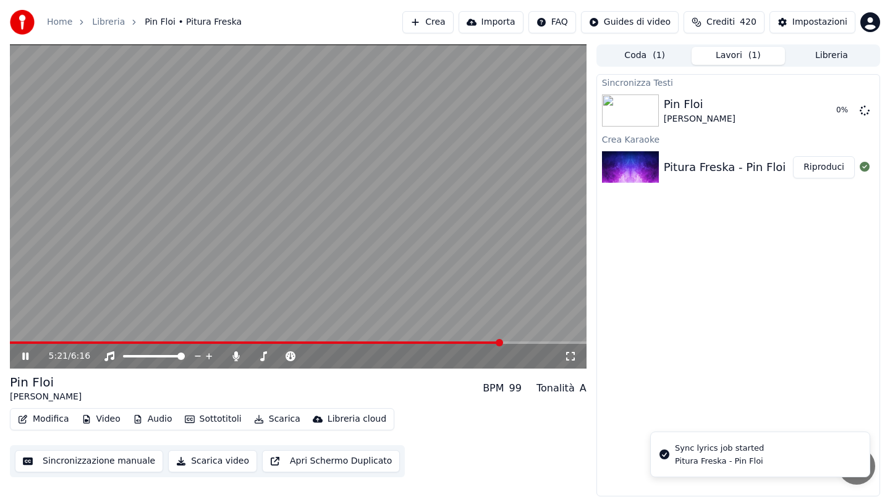
click at [184, 263] on video at bounding box center [298, 206] width 577 height 324
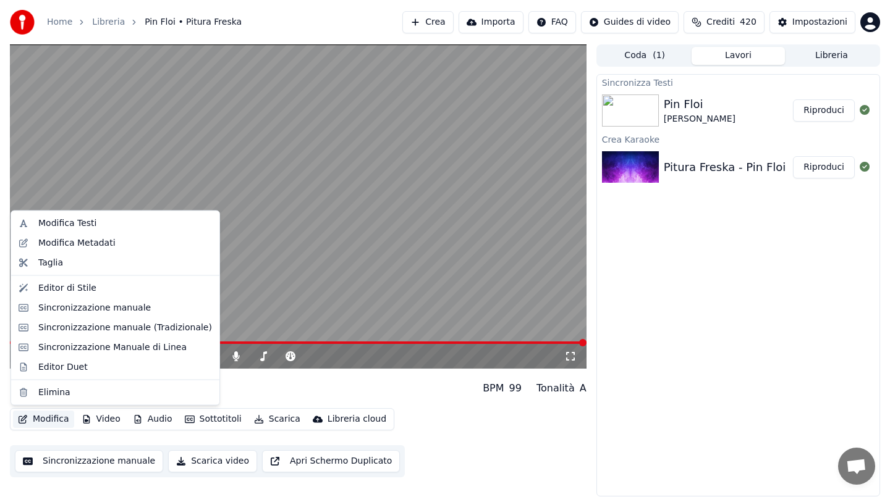
click at [48, 420] on button "Modifica" at bounding box center [43, 419] width 61 height 17
click at [99, 300] on div "Sincronizzazione manuale" at bounding box center [115, 308] width 203 height 20
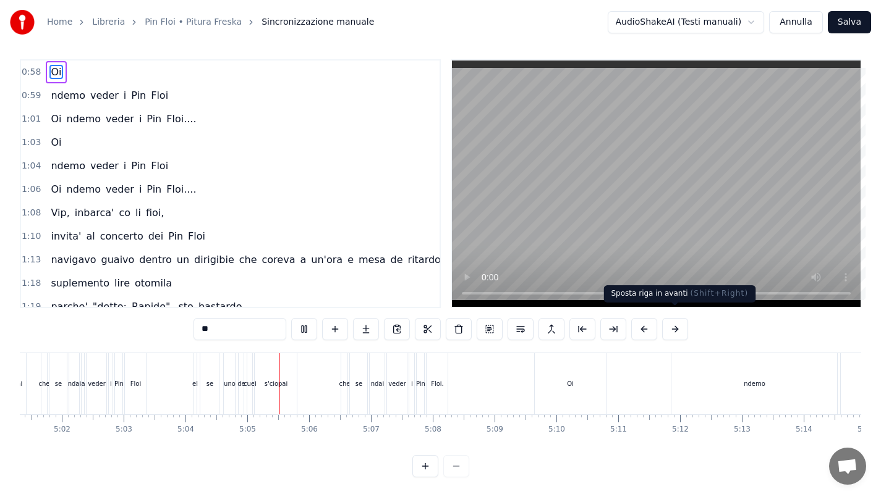
scroll to position [0, 18787]
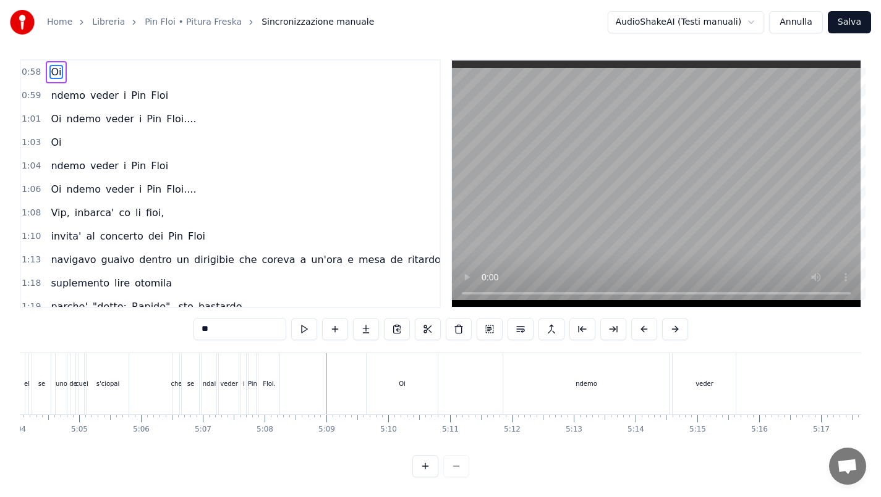
drag, startPoint x: 423, startPoint y: 379, endPoint x: 391, endPoint y: 383, distance: 32.3
click at [391, 383] on div "Oi" at bounding box center [402, 383] width 72 height 61
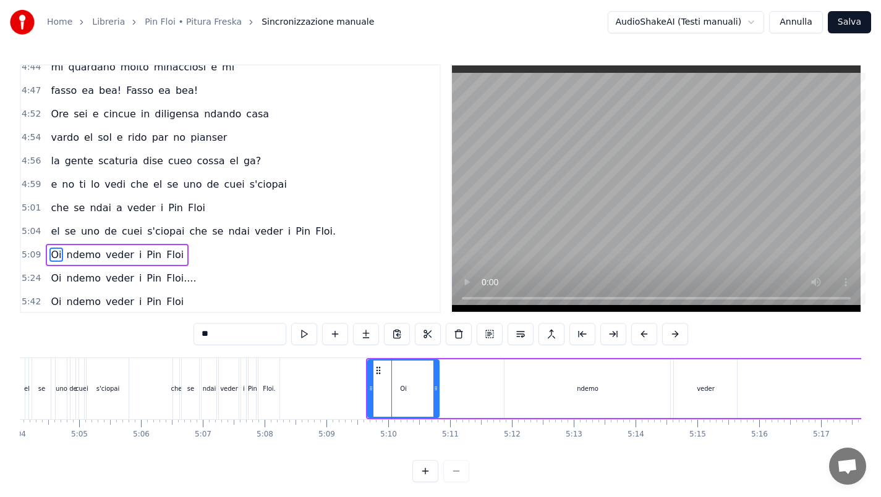
scroll to position [1444, 0]
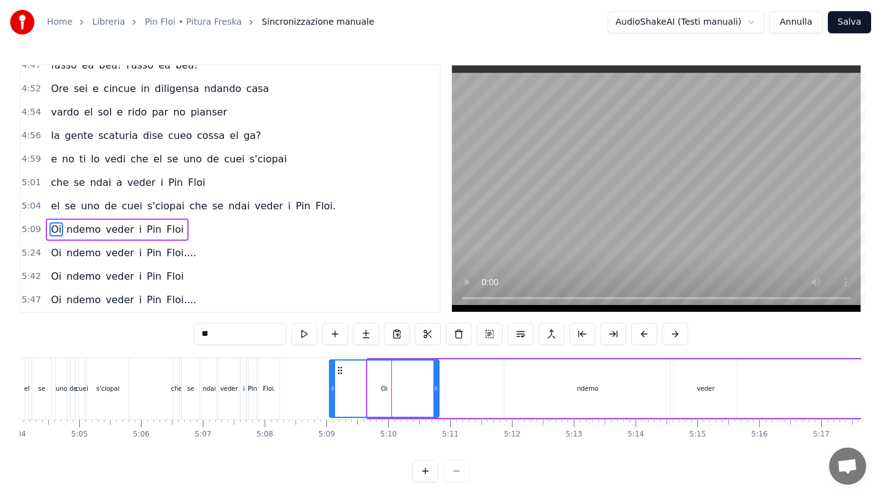
drag, startPoint x: 369, startPoint y: 386, endPoint x: 345, endPoint y: 386, distance: 24.1
click at [330, 387] on icon at bounding box center [332, 389] width 5 height 10
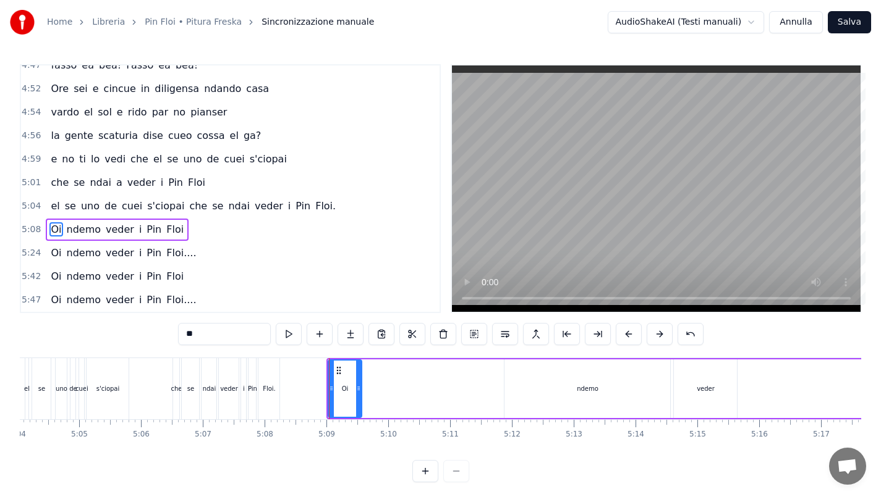
drag, startPoint x: 436, startPoint y: 384, endPoint x: 358, endPoint y: 386, distance: 77.9
click at [358, 386] on icon at bounding box center [358, 389] width 5 height 10
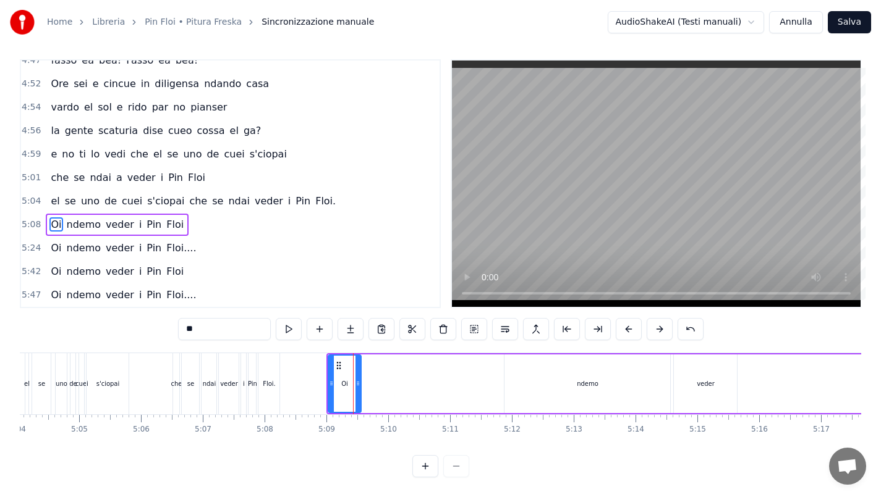
drag, startPoint x: 546, startPoint y: 370, endPoint x: 443, endPoint y: 371, distance: 102.6
click at [420, 370] on div "Oi ndemo veder i Pin Floi" at bounding box center [772, 383] width 892 height 61
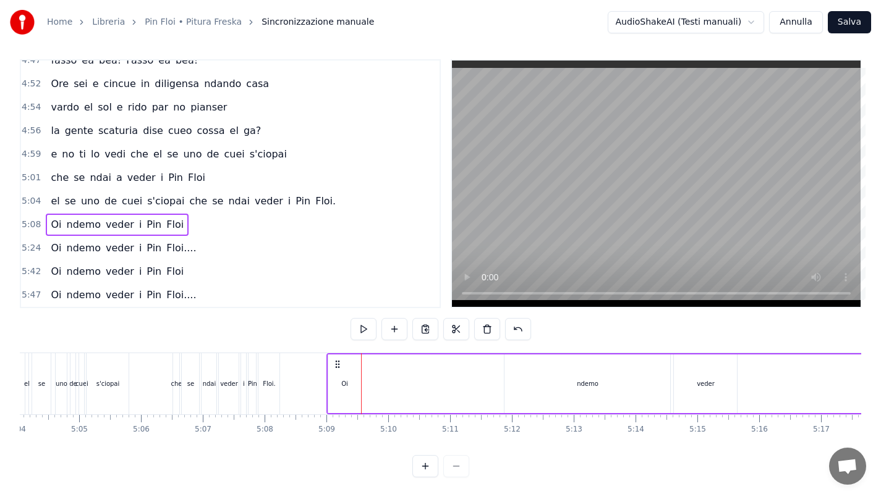
click at [522, 370] on div "ndemo" at bounding box center [587, 384] width 166 height 59
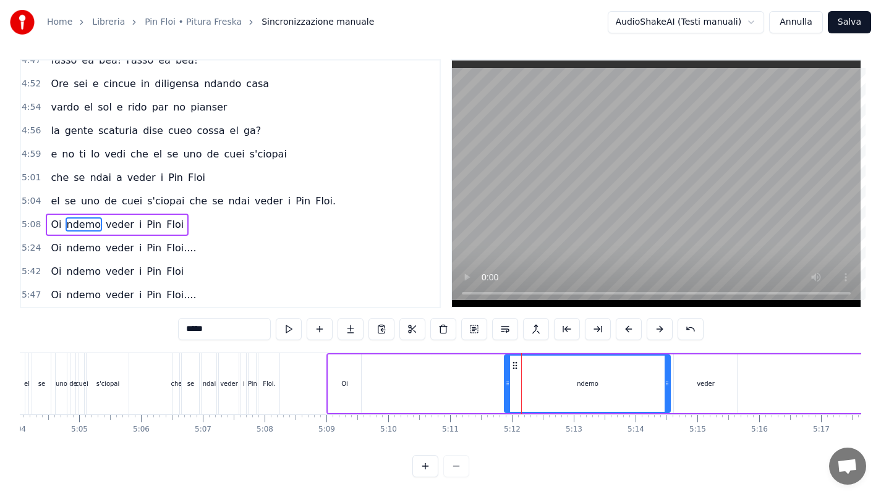
scroll to position [0, 0]
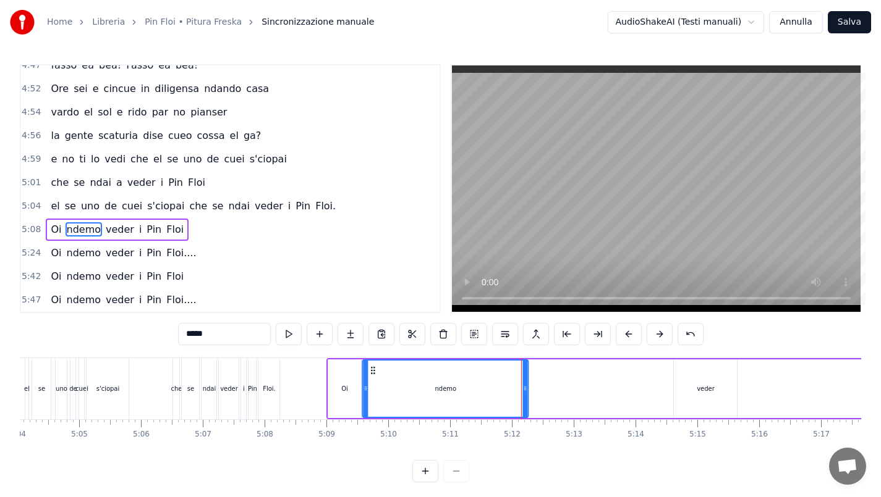
drag, startPoint x: 513, startPoint y: 370, endPoint x: 371, endPoint y: 376, distance: 142.3
click at [371, 376] on div "ndemo" at bounding box center [445, 389] width 164 height 56
drag, startPoint x: 526, startPoint y: 381, endPoint x: 391, endPoint y: 379, distance: 136.0
click at [387, 379] on div at bounding box center [387, 389] width 5 height 56
drag, startPoint x: 698, startPoint y: 379, endPoint x: 456, endPoint y: 373, distance: 242.3
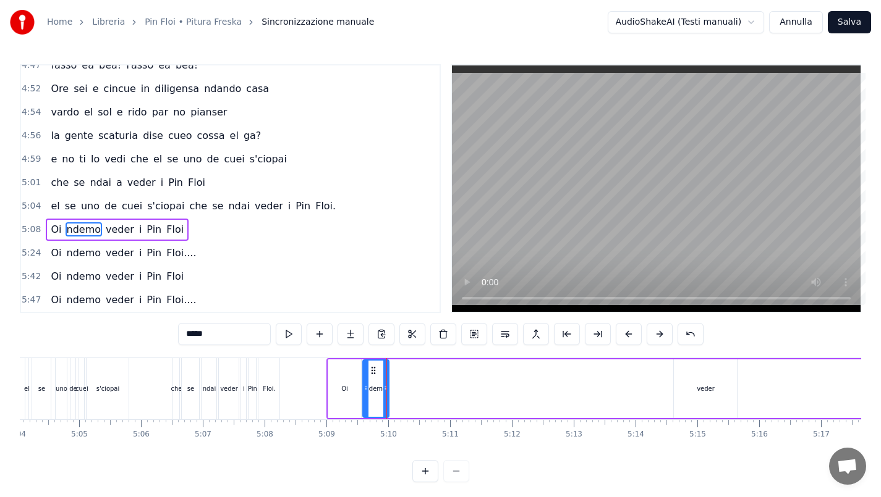
click at [440, 375] on div "Oi ndemo veder i Pin Floi" at bounding box center [772, 388] width 892 height 61
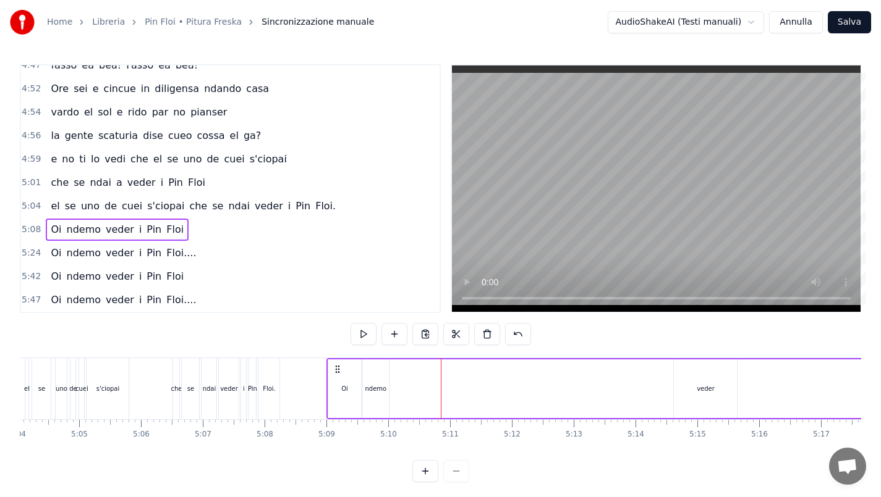
click at [727, 381] on div "veder" at bounding box center [705, 389] width 63 height 59
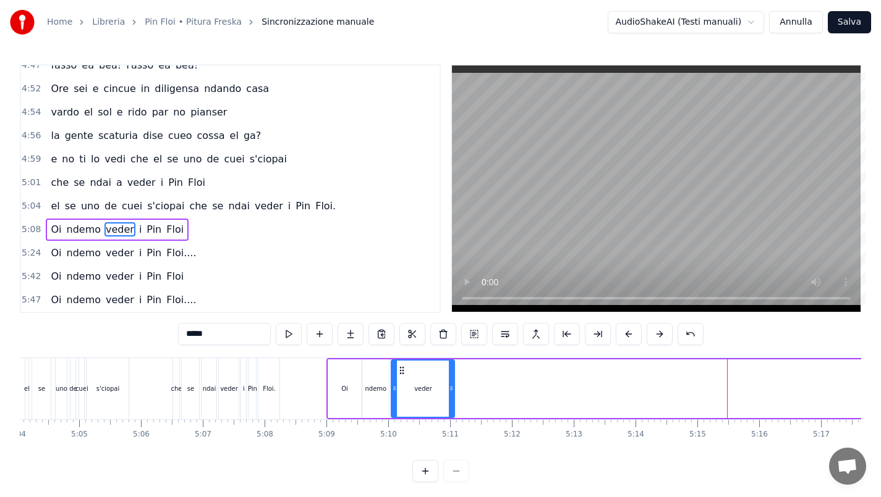
drag, startPoint x: 640, startPoint y: 371, endPoint x: 400, endPoint y: 371, distance: 240.4
click at [400, 371] on icon at bounding box center [402, 371] width 10 height 10
drag, startPoint x: 452, startPoint y: 384, endPoint x: 416, endPoint y: 384, distance: 35.2
click at [416, 384] on icon at bounding box center [415, 389] width 5 height 10
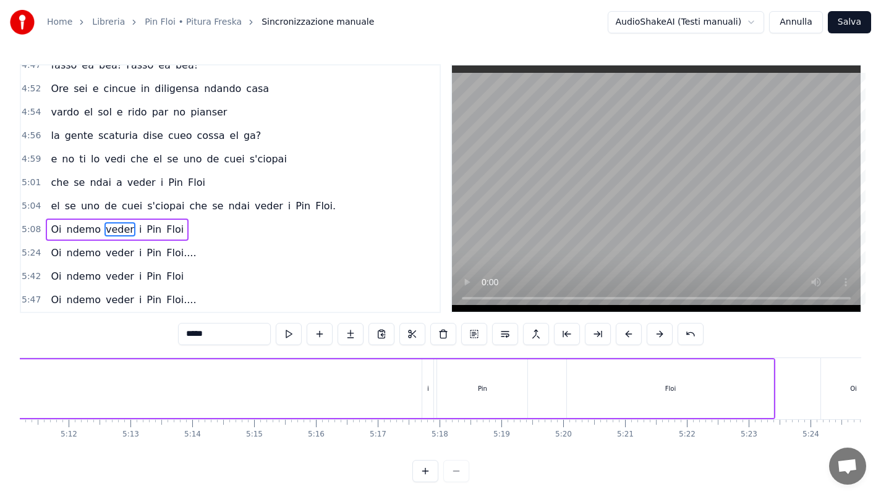
scroll to position [0, 19421]
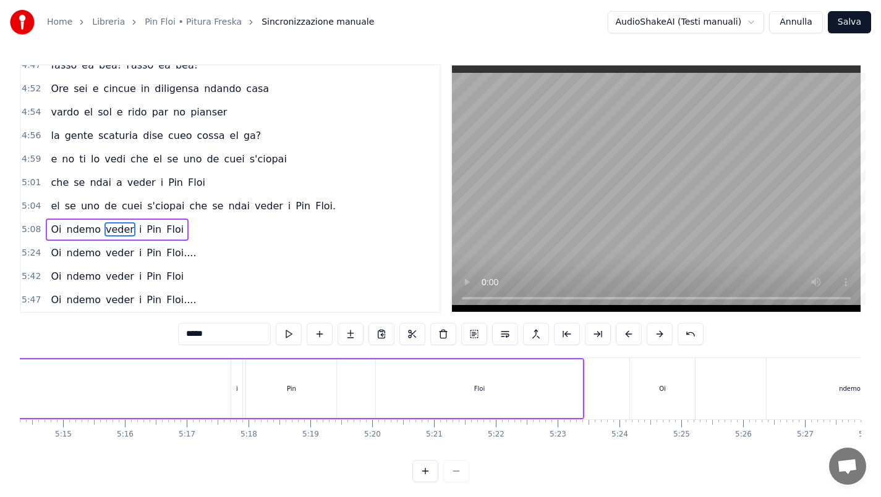
drag, startPoint x: 484, startPoint y: 387, endPoint x: 399, endPoint y: 385, distance: 85.9
click at [397, 387] on div "Floi" at bounding box center [479, 389] width 206 height 59
type input "****"
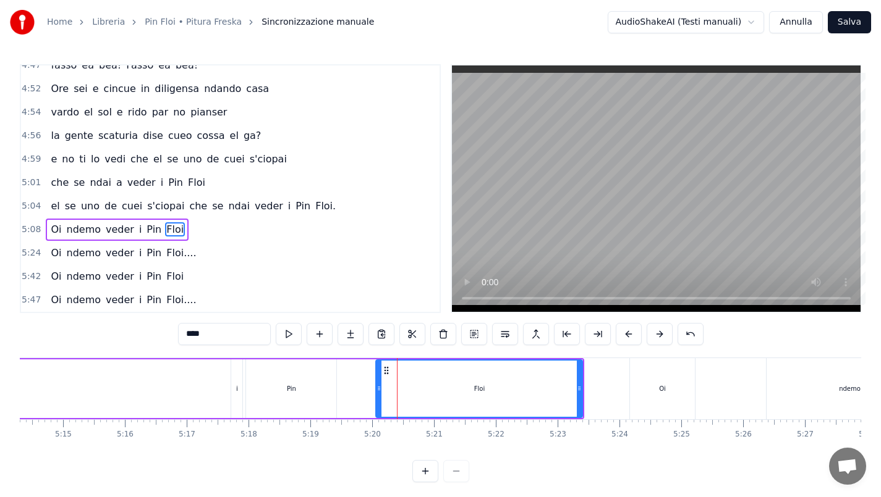
drag, startPoint x: 235, startPoint y: 384, endPoint x: 199, endPoint y: 386, distance: 36.5
click at [199, 386] on div "Oi ndemo veder i Pin Floi" at bounding box center [138, 388] width 892 height 61
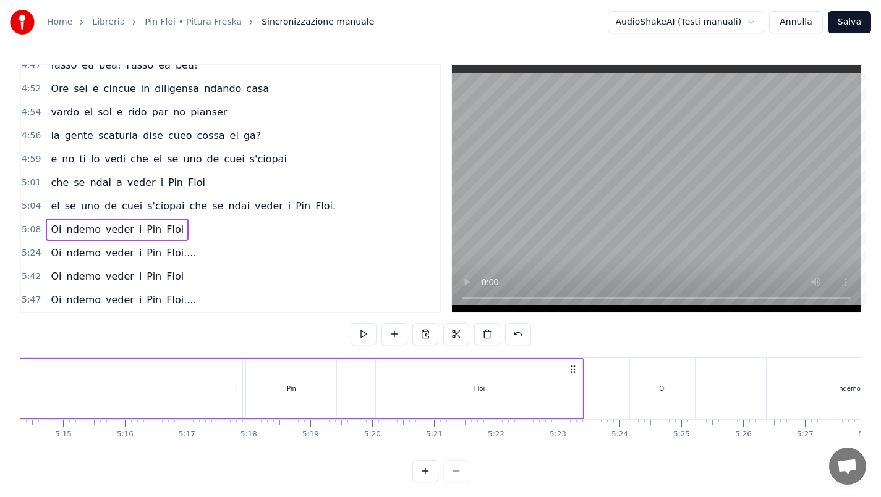
click at [199, 385] on div "Oi ndemo veder i Pin Floi" at bounding box center [138, 388] width 892 height 61
click at [230, 376] on div "Oi ndemo veder i Pin Floi" at bounding box center [138, 388] width 892 height 61
click at [234, 375] on div "i" at bounding box center [236, 389] width 11 height 59
click at [237, 375] on div at bounding box center [239, 389] width 5 height 56
click at [240, 392] on icon at bounding box center [239, 389] width 5 height 10
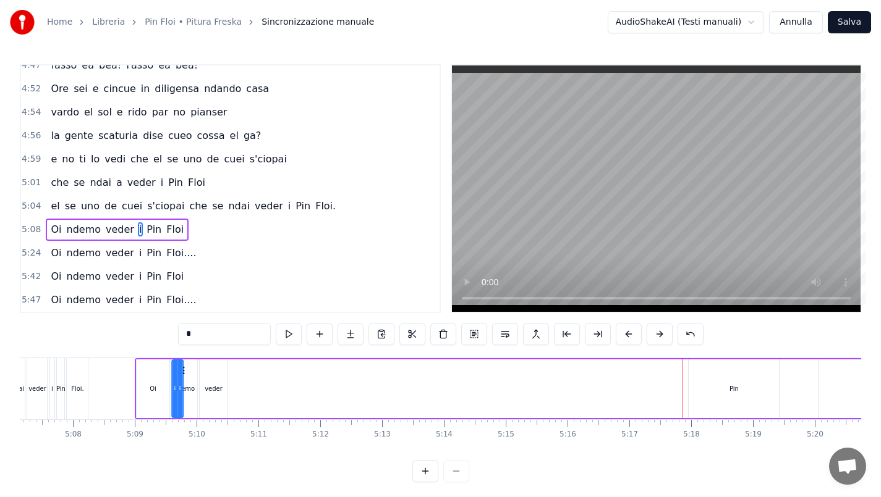
scroll to position [0, 18973]
drag, startPoint x: 242, startPoint y: 373, endPoint x: 250, endPoint y: 377, distance: 9.4
click at [247, 378] on div "i" at bounding box center [243, 389] width 12 height 59
drag, startPoint x: 735, startPoint y: 382, endPoint x: 638, endPoint y: 380, distance: 97.0
click at [635, 382] on div "Oi ndemo veder i Pin Floi" at bounding box center [586, 388] width 892 height 61
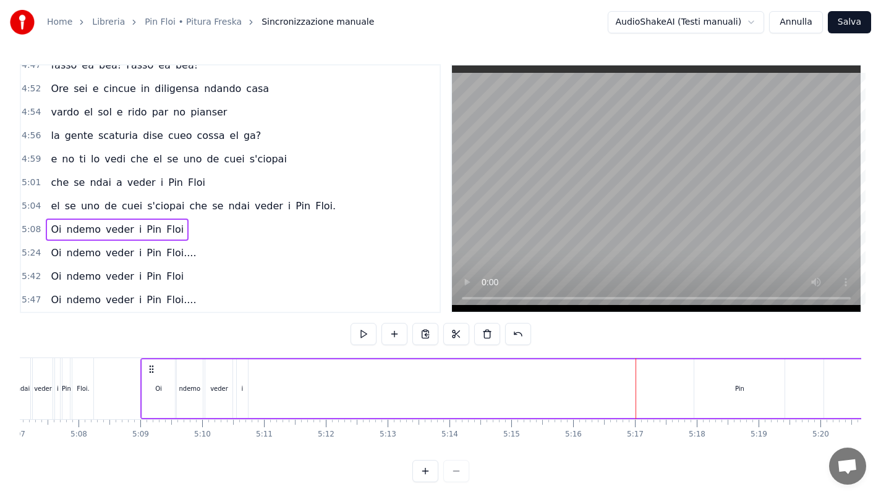
click at [704, 375] on div "Pin" at bounding box center [739, 389] width 90 height 59
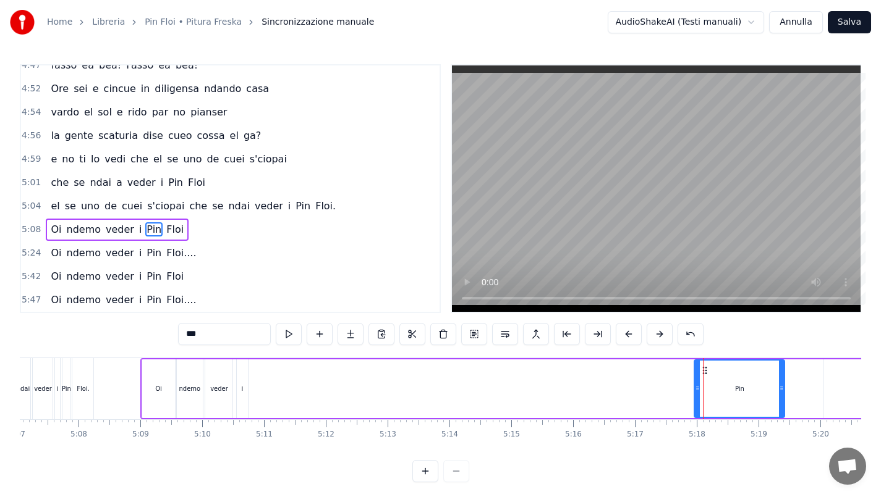
drag, startPoint x: 703, startPoint y: 370, endPoint x: 438, endPoint y: 376, distance: 264.5
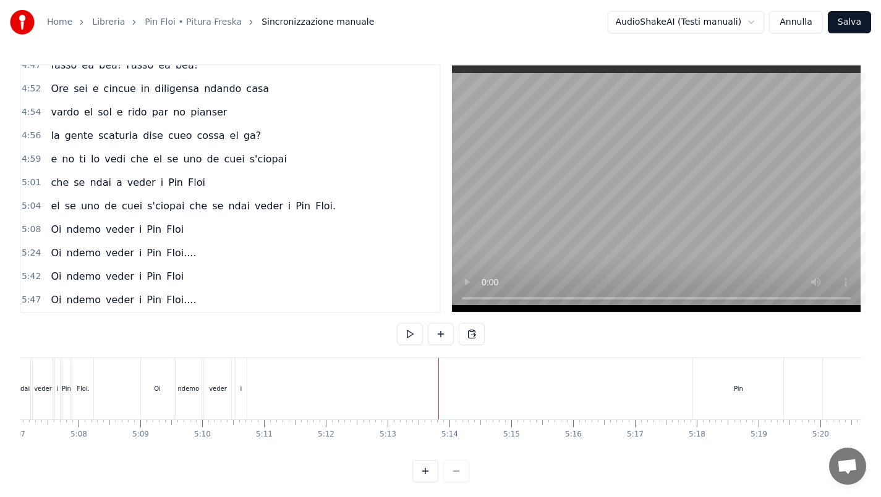
click at [724, 379] on div "Pin" at bounding box center [738, 388] width 90 height 61
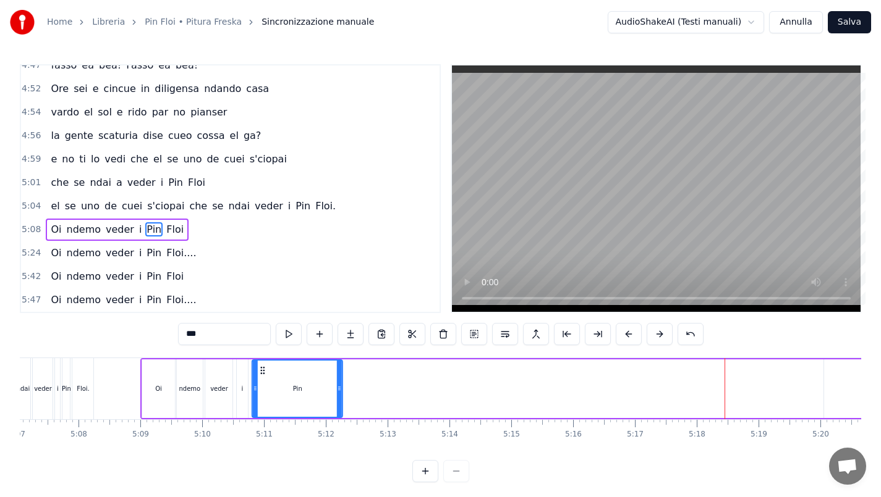
drag, startPoint x: 705, startPoint y: 370, endPoint x: 263, endPoint y: 387, distance: 442.1
click at [263, 387] on div "Pin" at bounding box center [297, 389] width 89 height 56
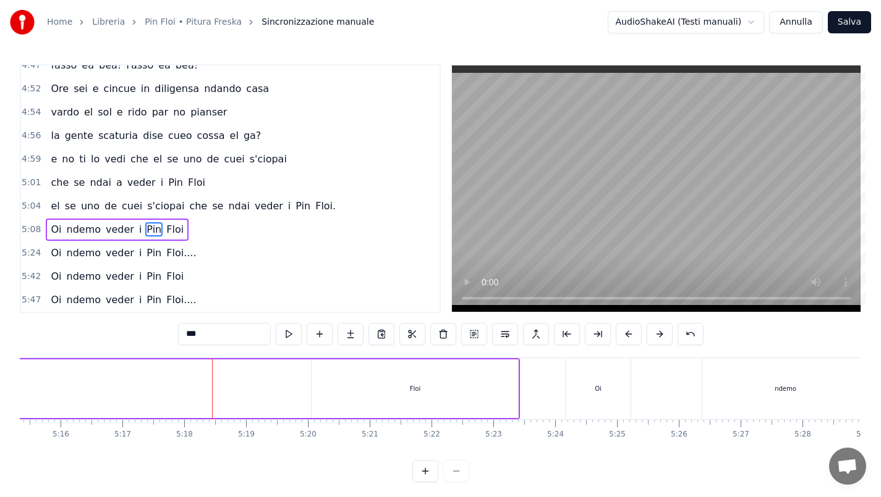
scroll to position [0, 19739]
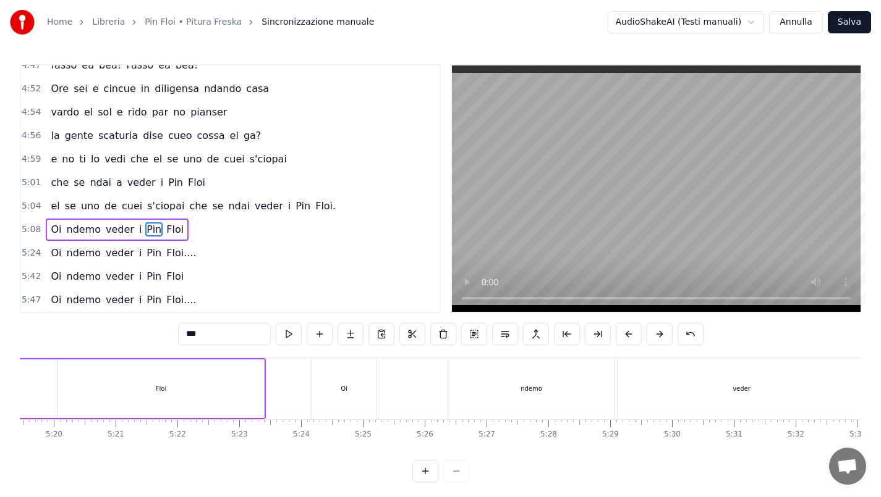
click at [183, 392] on div "Floi" at bounding box center [160, 389] width 206 height 59
type input "****"
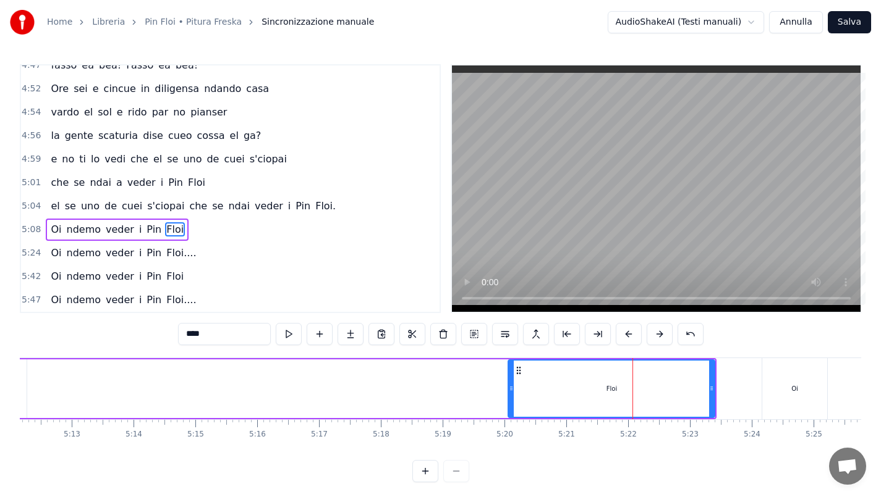
scroll to position [0, 19225]
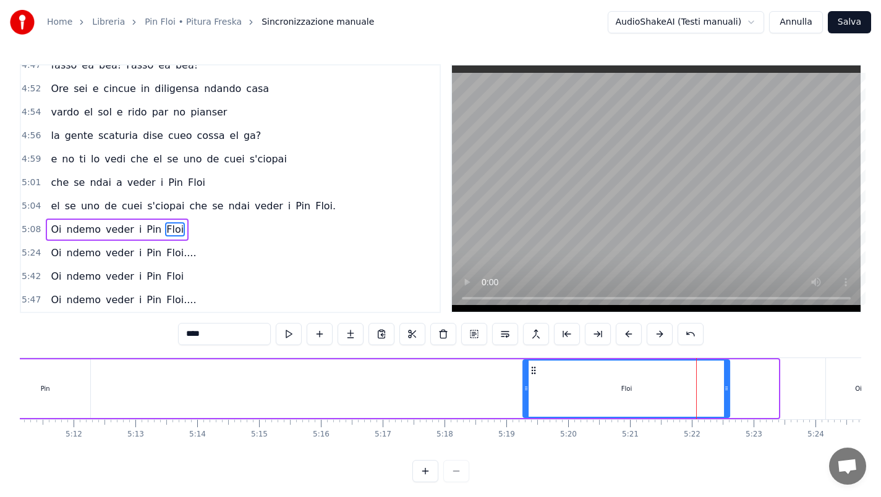
drag, startPoint x: 581, startPoint y: 371, endPoint x: 522, endPoint y: 375, distance: 59.5
click at [524, 376] on div "Floi" at bounding box center [626, 389] width 205 height 56
drag, startPoint x: 522, startPoint y: 375, endPoint x: 515, endPoint y: 375, distance: 6.8
click at [517, 376] on div "Floi" at bounding box center [616, 389] width 208 height 59
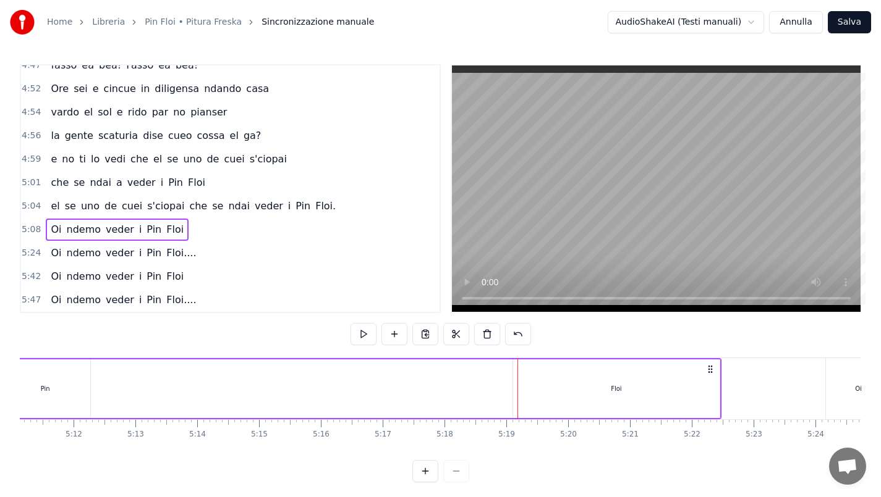
click at [573, 369] on div "Floi" at bounding box center [616, 389] width 206 height 59
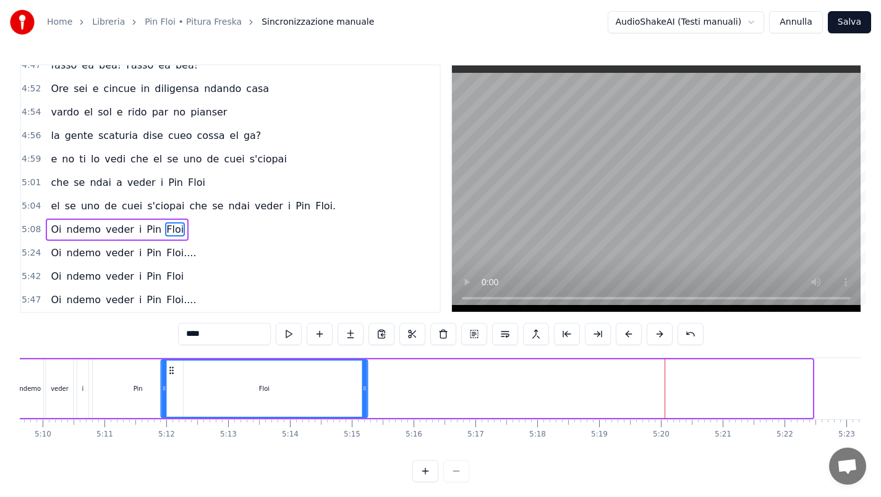
scroll to position [0, 19121]
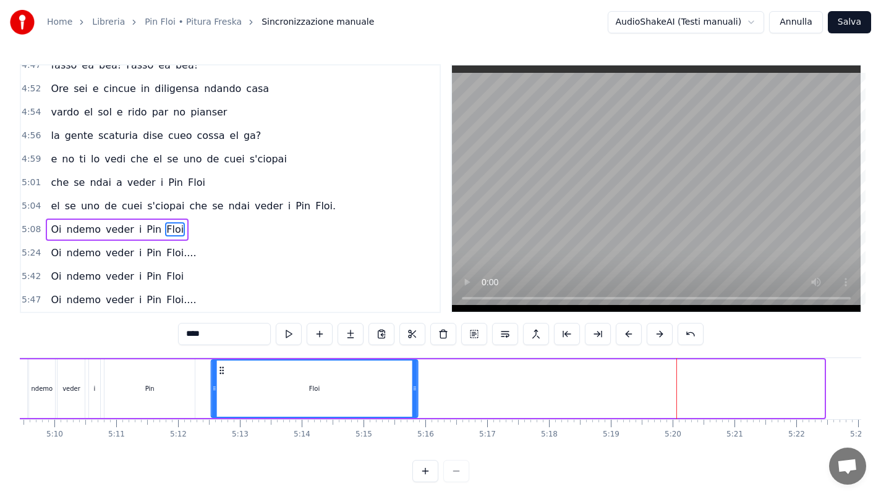
drag, startPoint x: 523, startPoint y: 369, endPoint x: 221, endPoint y: 386, distance: 302.7
click at [221, 386] on div "Floi" at bounding box center [314, 389] width 205 height 56
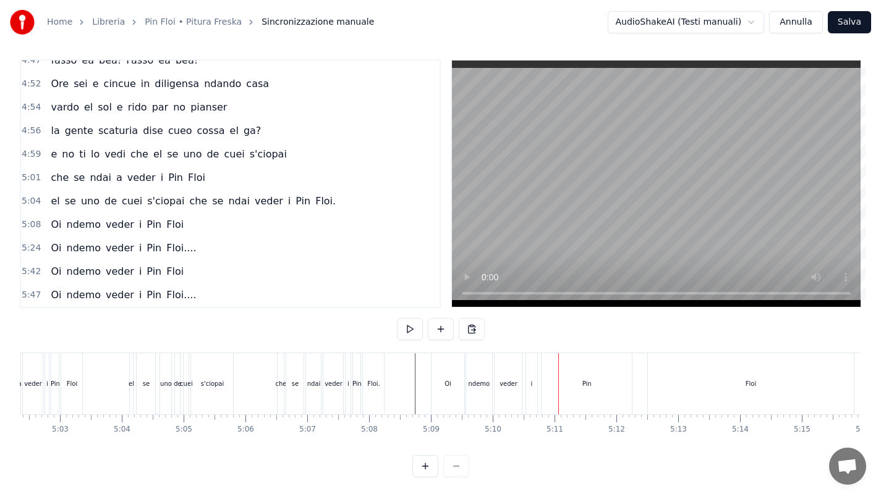
scroll to position [0, 18556]
click at [696, 375] on div "Pin" at bounding box center [713, 383] width 90 height 61
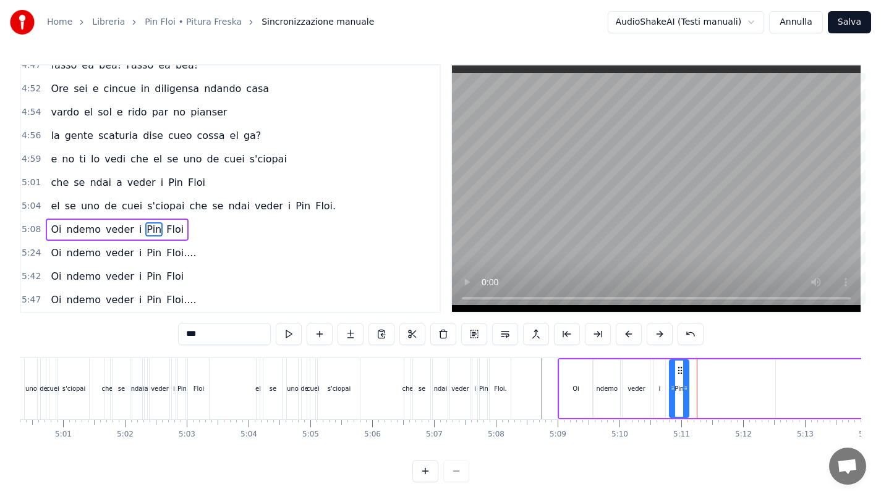
drag, startPoint x: 756, startPoint y: 384, endPoint x: 685, endPoint y: 385, distance: 71.1
click at [685, 385] on icon at bounding box center [685, 389] width 5 height 10
click at [639, 387] on div "veder" at bounding box center [636, 388] width 18 height 9
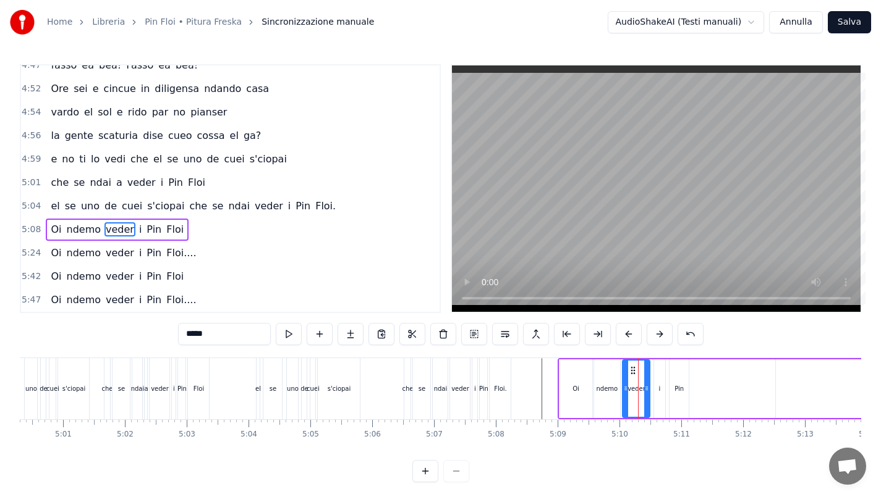
click at [612, 385] on div "ndemo" at bounding box center [607, 388] width 22 height 9
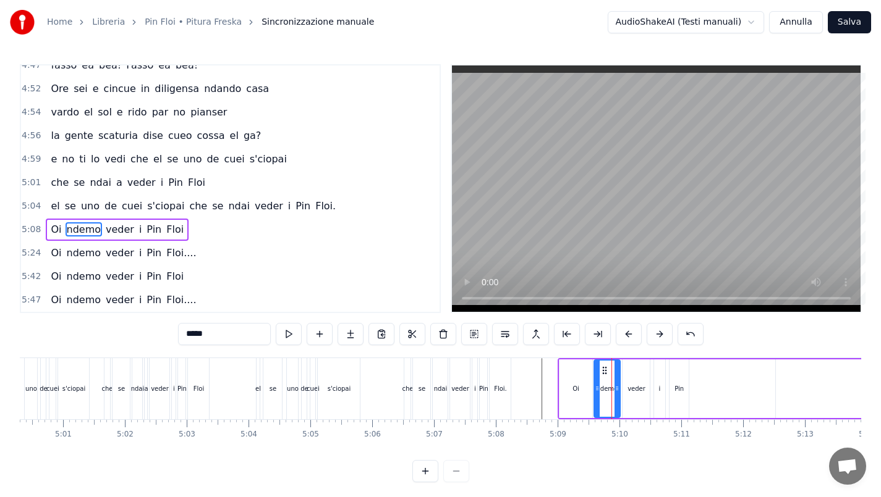
click at [583, 386] on div "Oi" at bounding box center [575, 389] width 33 height 59
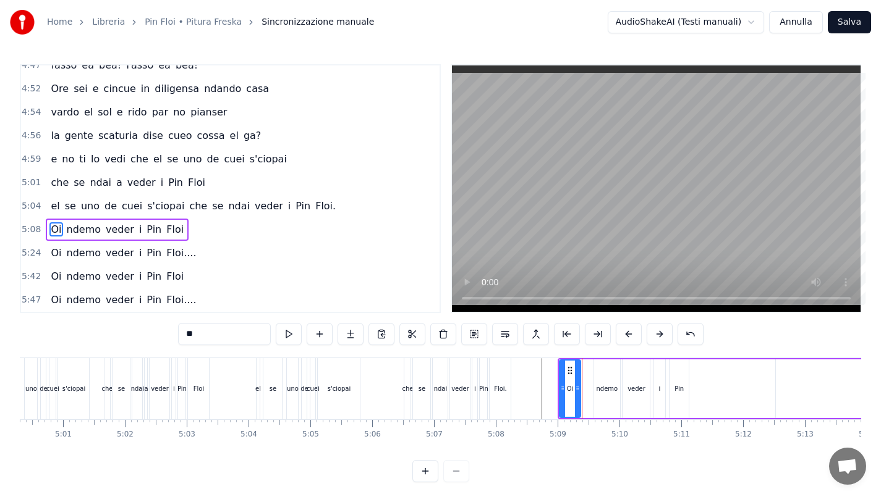
drag, startPoint x: 588, startPoint y: 386, endPoint x: 576, endPoint y: 385, distance: 11.8
click at [576, 385] on icon at bounding box center [577, 389] width 5 height 10
click at [599, 386] on div "ndemo" at bounding box center [607, 388] width 22 height 9
drag, startPoint x: 604, startPoint y: 371, endPoint x: 592, endPoint y: 371, distance: 11.7
click at [592, 371] on icon at bounding box center [593, 371] width 10 height 10
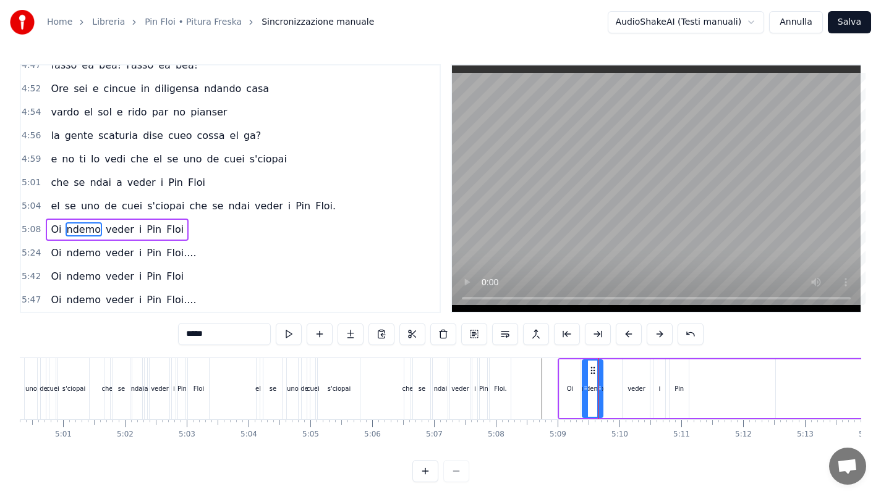
click at [599, 383] on div at bounding box center [599, 389] width 5 height 56
click at [636, 384] on div "veder" at bounding box center [636, 388] width 18 height 9
drag, startPoint x: 632, startPoint y: 371, endPoint x: 614, endPoint y: 370, distance: 17.3
click at [614, 370] on circle at bounding box center [614, 370] width 1 height 1
drag, startPoint x: 629, startPoint y: 381, endPoint x: 619, endPoint y: 381, distance: 10.5
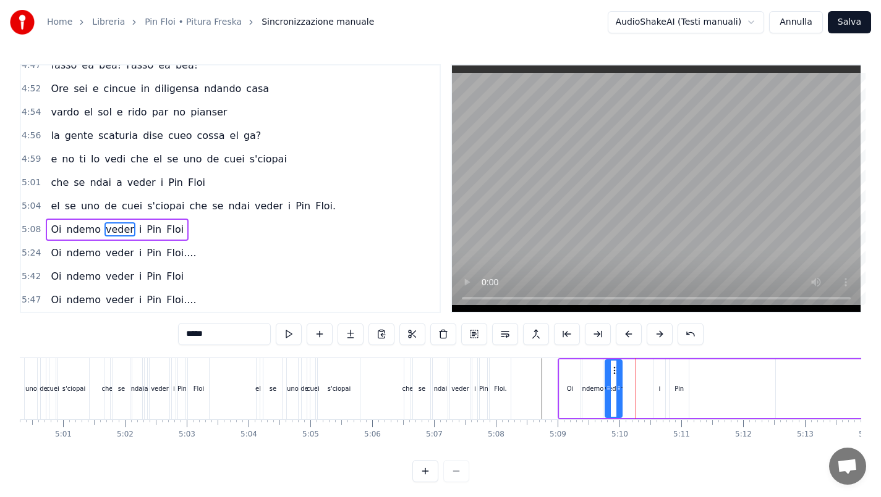
click at [619, 381] on div at bounding box center [618, 389] width 5 height 56
click at [656, 384] on div "i" at bounding box center [659, 389] width 11 height 59
drag, startPoint x: 666, startPoint y: 371, endPoint x: 637, endPoint y: 374, distance: 29.2
click at [636, 374] on icon at bounding box center [634, 371] width 10 height 10
click at [676, 376] on div "Pin" at bounding box center [678, 389] width 19 height 59
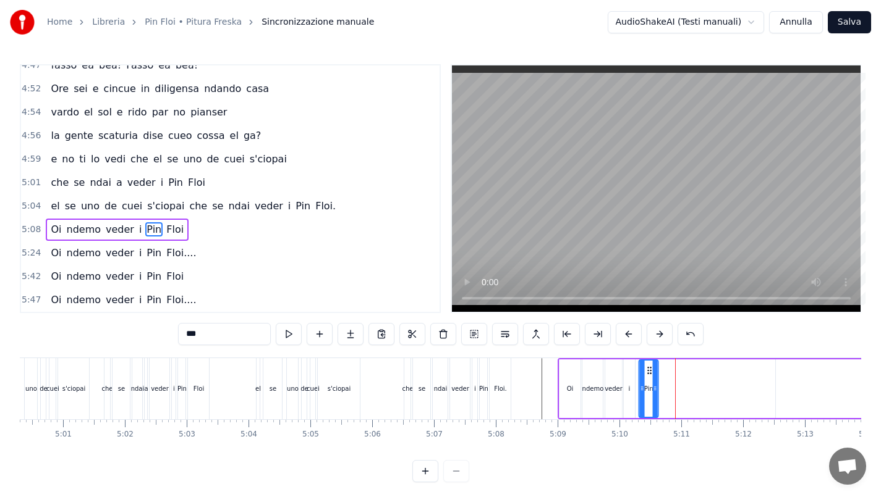
drag, startPoint x: 680, startPoint y: 368, endPoint x: 649, endPoint y: 371, distance: 30.4
click at [649, 371] on icon at bounding box center [649, 371] width 10 height 10
click at [779, 379] on div "Floi" at bounding box center [878, 389] width 206 height 59
type input "****"
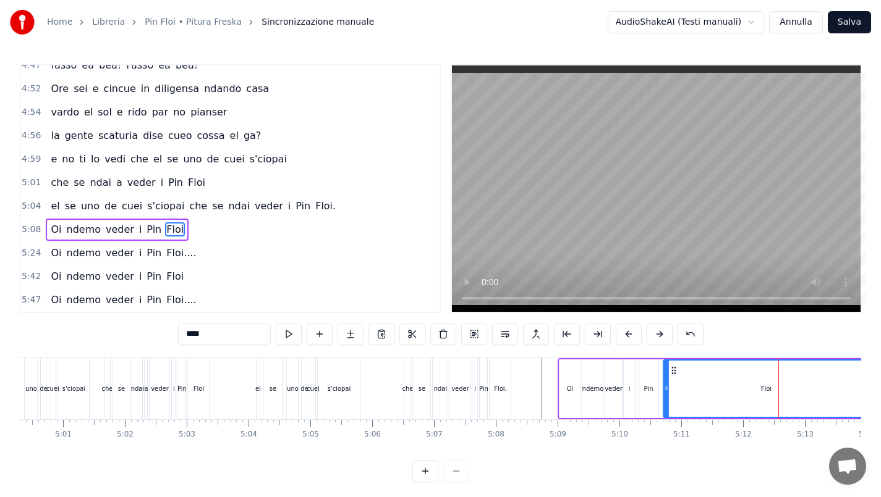
drag, startPoint x: 773, startPoint y: 368, endPoint x: 671, endPoint y: 370, distance: 102.0
click at [671, 370] on icon at bounding box center [673, 371] width 10 height 10
drag, startPoint x: 666, startPoint y: 386, endPoint x: 784, endPoint y: 381, distance: 117.5
click at [767, 382] on div at bounding box center [764, 389] width 5 height 56
drag, startPoint x: 789, startPoint y: 372, endPoint x: 670, endPoint y: 376, distance: 118.7
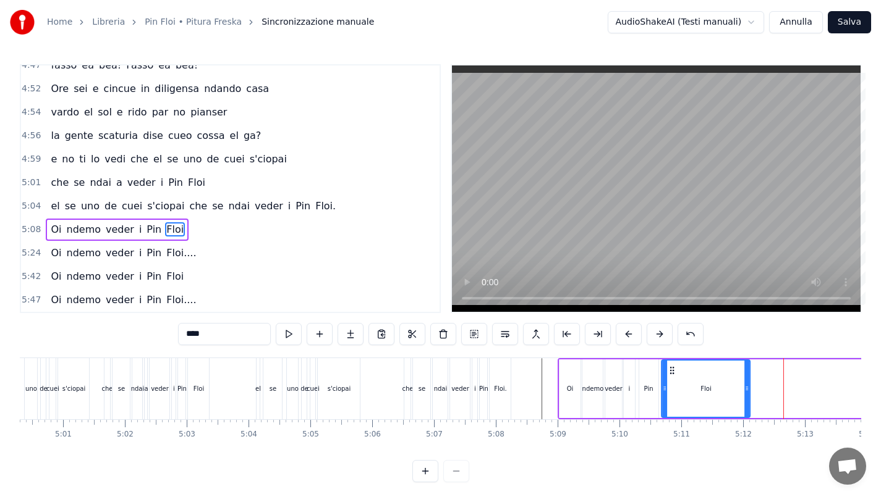
click at [670, 376] on div "Floi" at bounding box center [705, 389] width 87 height 56
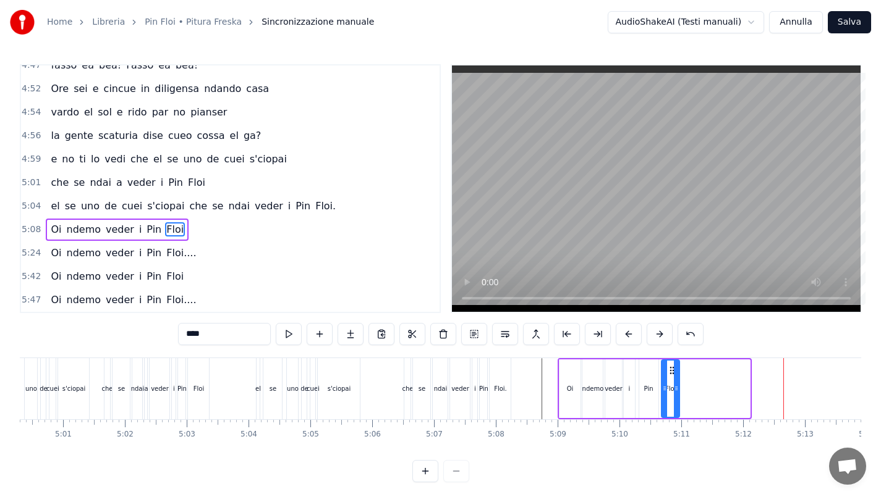
drag, startPoint x: 748, startPoint y: 381, endPoint x: 678, endPoint y: 382, distance: 69.8
click at [678, 382] on div at bounding box center [676, 389] width 5 height 56
click at [664, 374] on div "Floi" at bounding box center [670, 389] width 17 height 56
click at [668, 372] on icon at bounding box center [669, 371] width 10 height 10
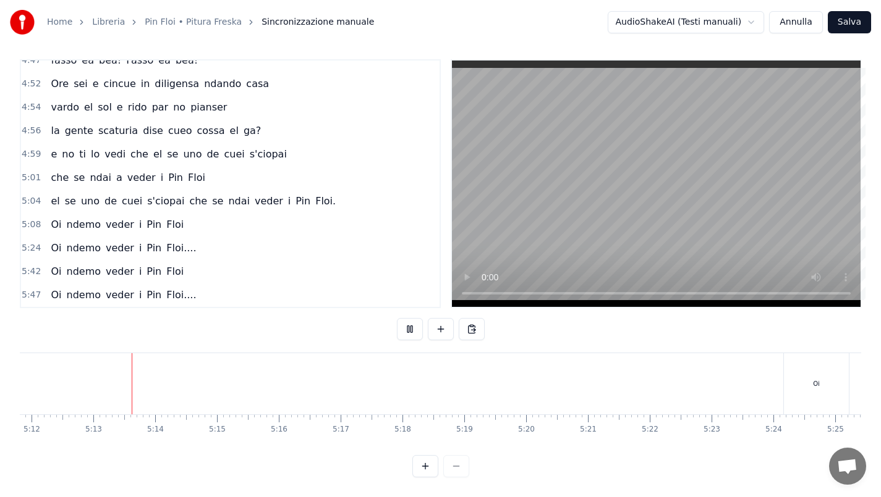
scroll to position [0, 19274]
click at [827, 384] on div "Oi" at bounding box center [808, 383] width 65 height 61
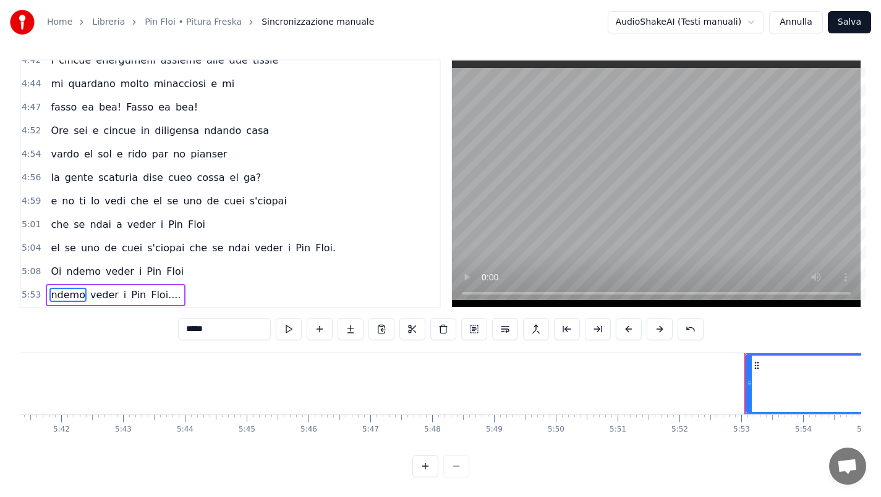
scroll to position [14, 0]
type input "***"
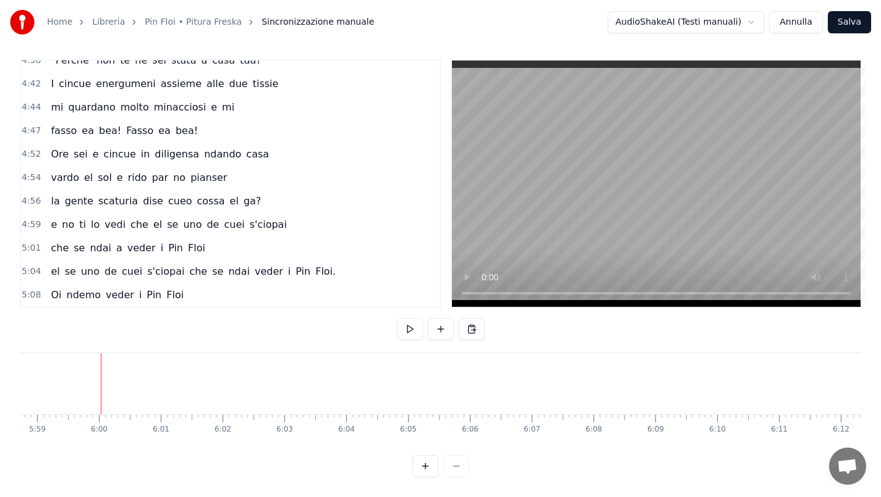
scroll to position [0, 22185]
click at [36, 289] on span "5:08" at bounding box center [31, 295] width 19 height 12
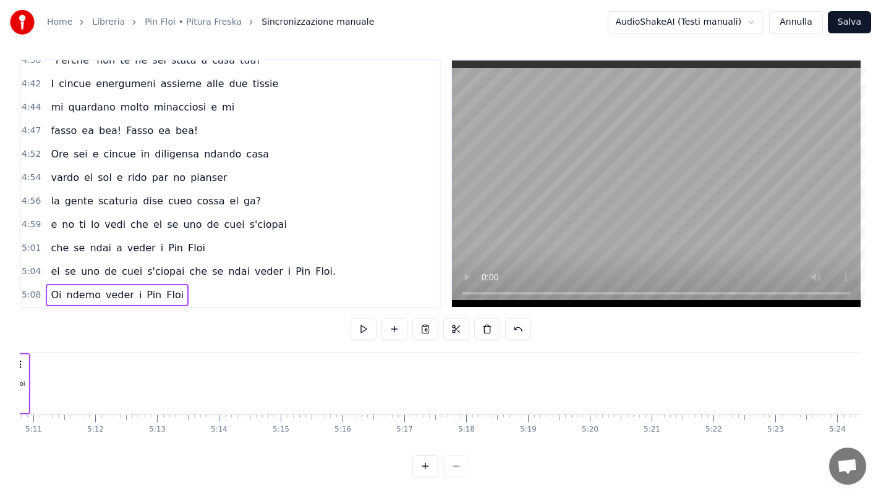
scroll to position [0, 19031]
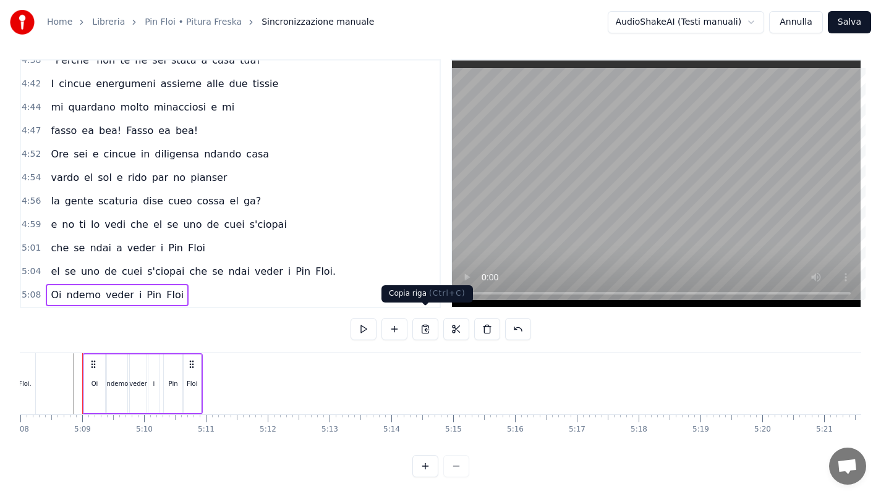
click at [430, 319] on button at bounding box center [425, 329] width 26 height 22
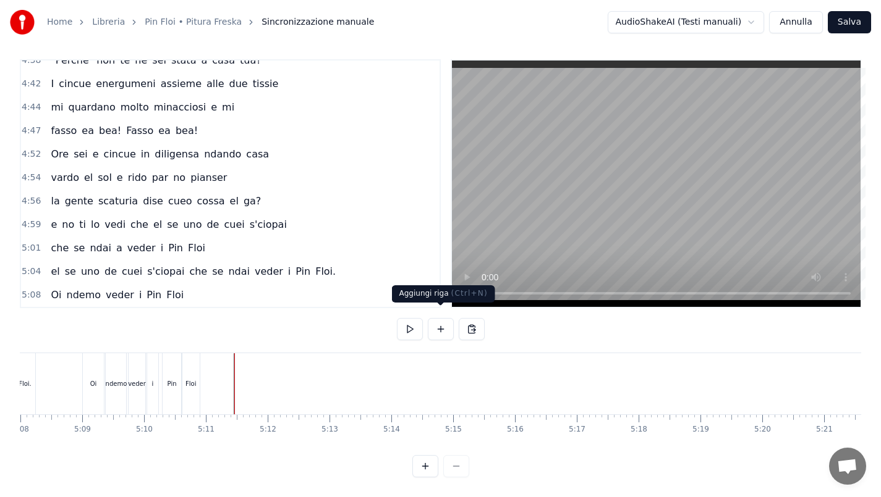
click at [449, 318] on button at bounding box center [441, 329] width 26 height 22
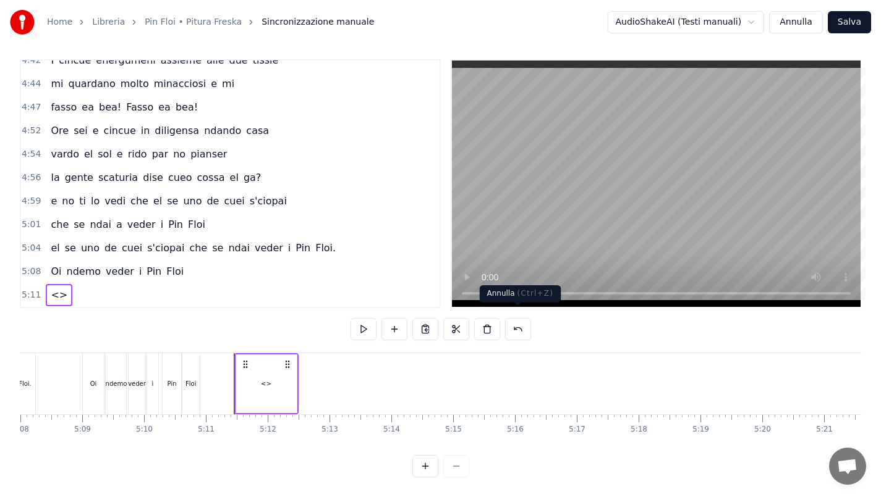
click at [523, 318] on button at bounding box center [518, 329] width 26 height 22
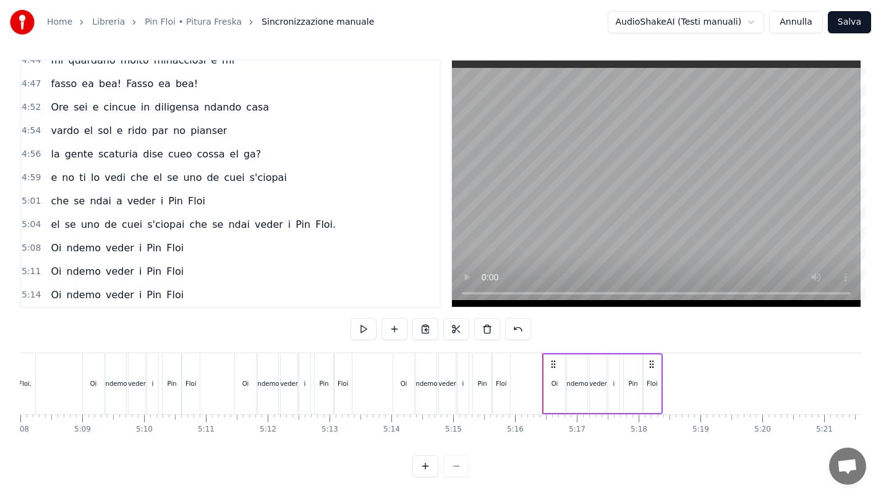
scroll to position [1444, 0]
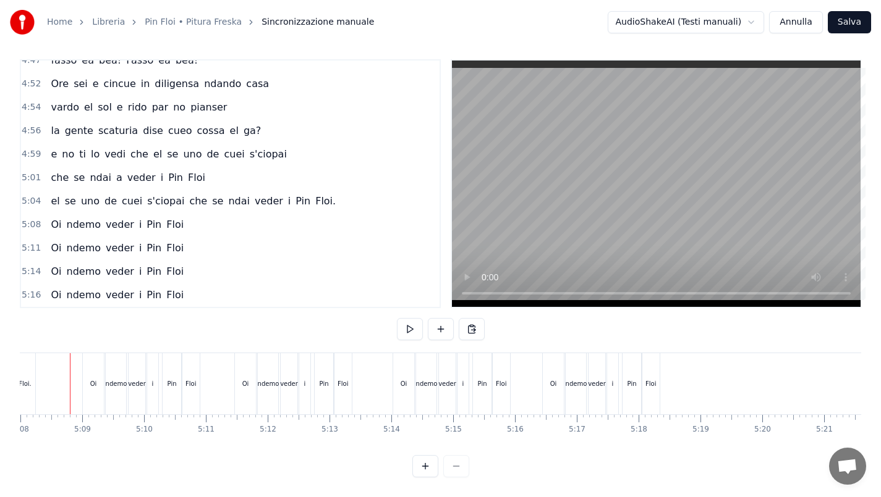
scroll to position [0, 19019]
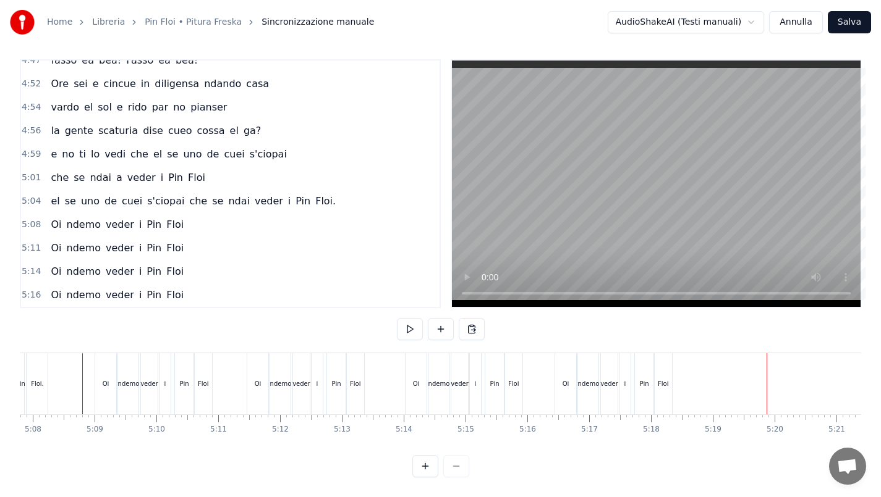
click at [847, 24] on button "Salva" at bounding box center [848, 22] width 43 height 22
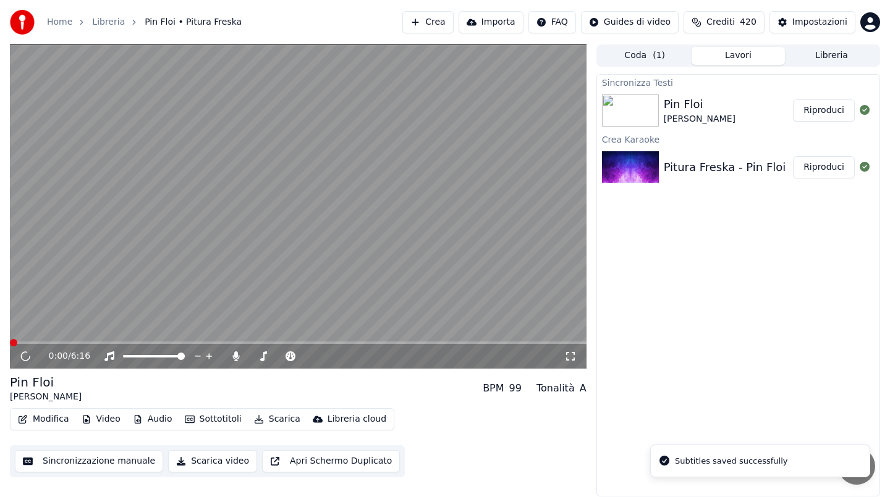
click at [234, 250] on video at bounding box center [298, 206] width 577 height 324
click at [229, 250] on video at bounding box center [298, 206] width 577 height 324
click at [271, 418] on button "Scarica" at bounding box center [277, 419] width 56 height 17
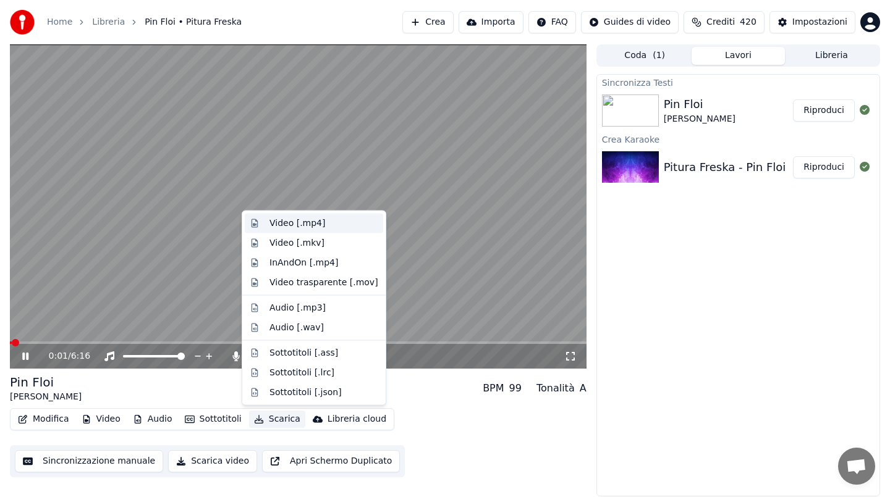
click at [297, 224] on div "Video [.mp4]" at bounding box center [297, 224] width 56 height 12
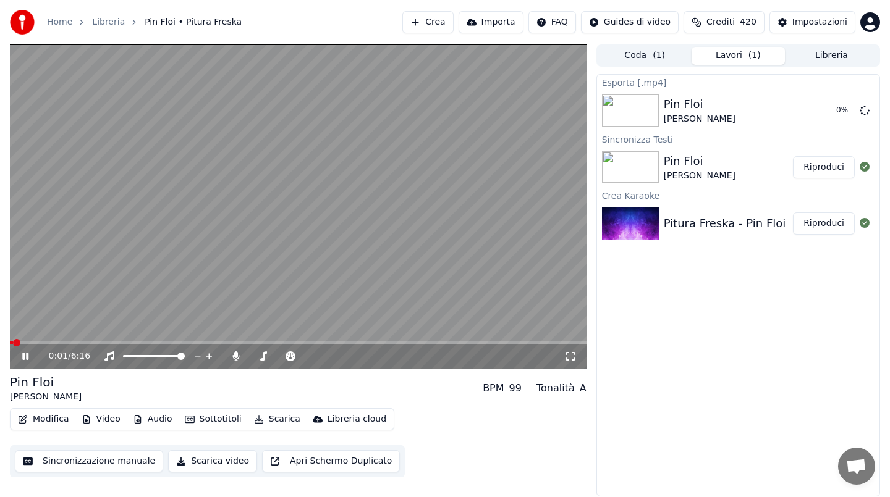
click at [234, 227] on video at bounding box center [298, 206] width 577 height 324
